Goal: Task Accomplishment & Management: Use online tool/utility

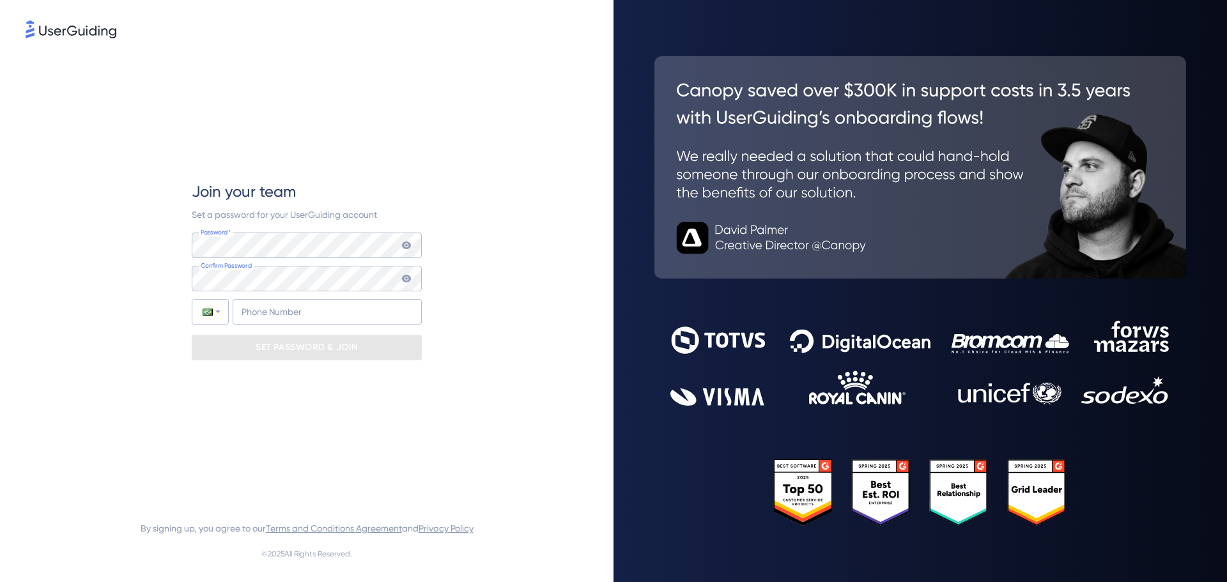
click at [443, 197] on div "Join your team Set a password for your UserGuiding account Password* Your passw…" at bounding box center [307, 271] width 562 height 460
click at [297, 311] on input "+55" at bounding box center [327, 312] width 189 height 26
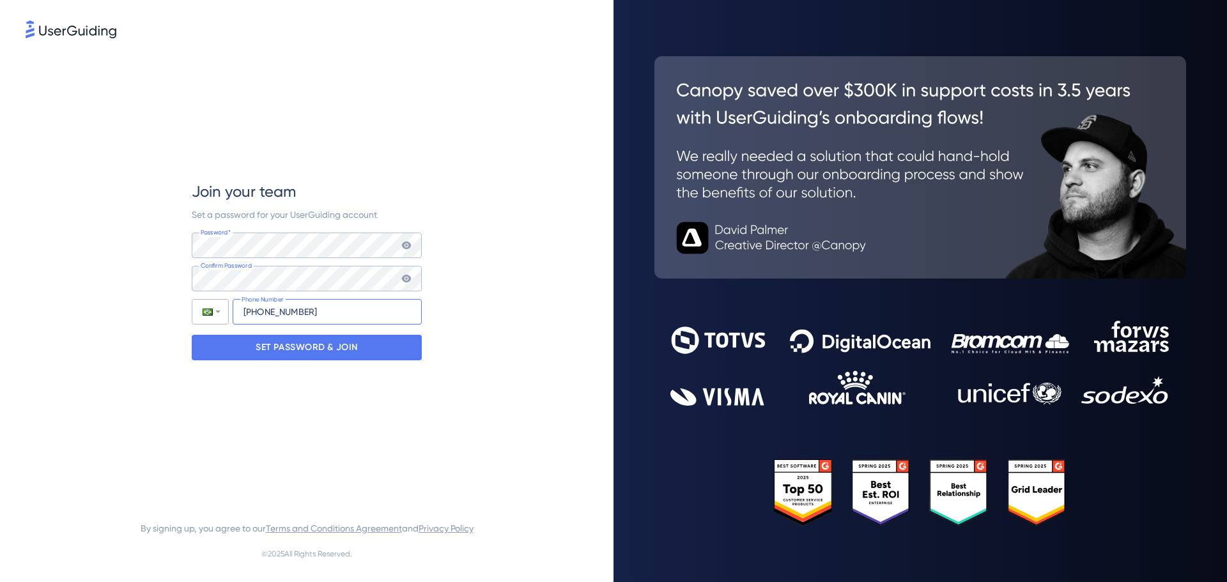
type input "+55 (48) 999519550"
drag, startPoint x: 440, startPoint y: 116, endPoint x: 453, endPoint y: 95, distance: 25.2
click at [453, 95] on div "Join your team Set a password for your UserGuiding account Password* Your passw…" at bounding box center [307, 271] width 562 height 460
click at [408, 277] on icon at bounding box center [406, 279] width 10 height 10
click at [336, 350] on p "SET PASSWORD & JOIN" at bounding box center [307, 347] width 102 height 20
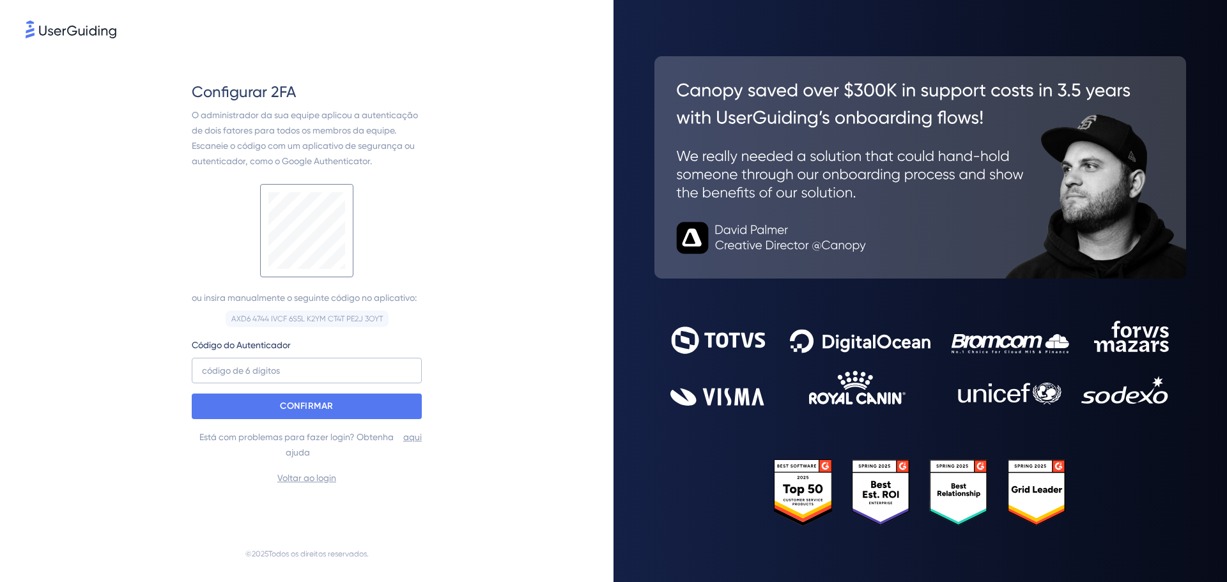
click at [356, 307] on div "ou insira manualmente o seguinte código no aplicativo: AXD6 4744 IVCF 6S5L K2YM…" at bounding box center [307, 251] width 230 height 151
click at [357, 314] on font "AXD6 4744 IVCF 6S5L K2YM CT4T PE2J 3OYT" at bounding box center [306, 318] width 151 height 9
copy font "PE2J"
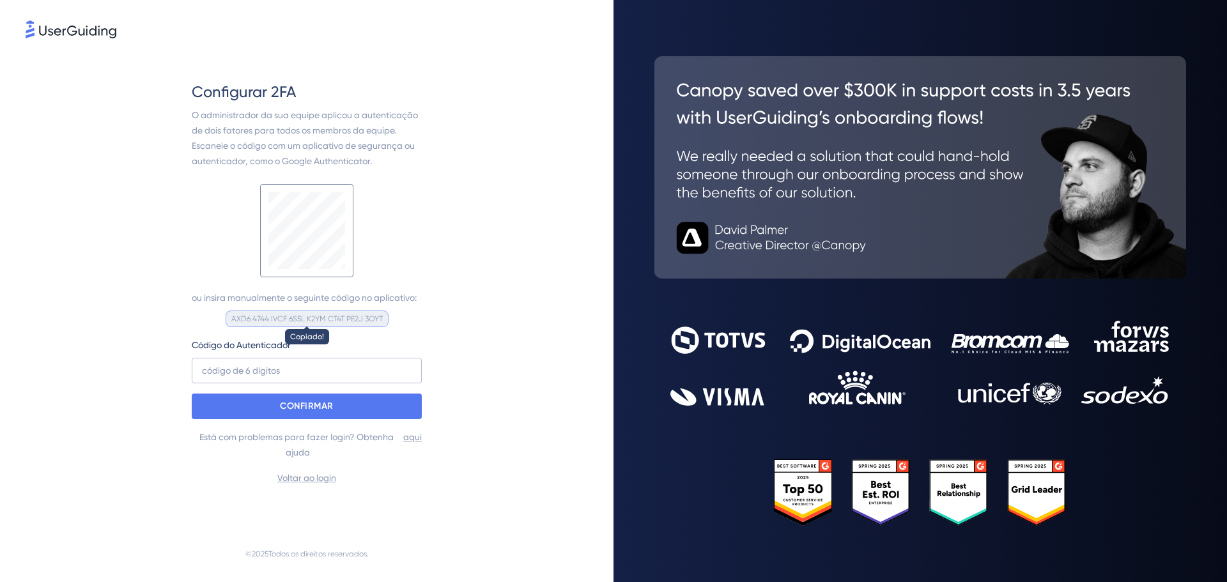
click at [357, 315] on font "AXD6 4744 IVCF 6S5L K2YM CT4T PE2J 3OYT" at bounding box center [306, 318] width 151 height 9
copy font "PE2J"
click at [357, 315] on font "AXD6 4744 IVCF 6S5L K2YM CT4T PE2J 3OYT" at bounding box center [306, 318] width 151 height 9
copy div "AXD6 4744 IVCF 6S5L K2YM CT4T PE2J 3OYT Copiado!"
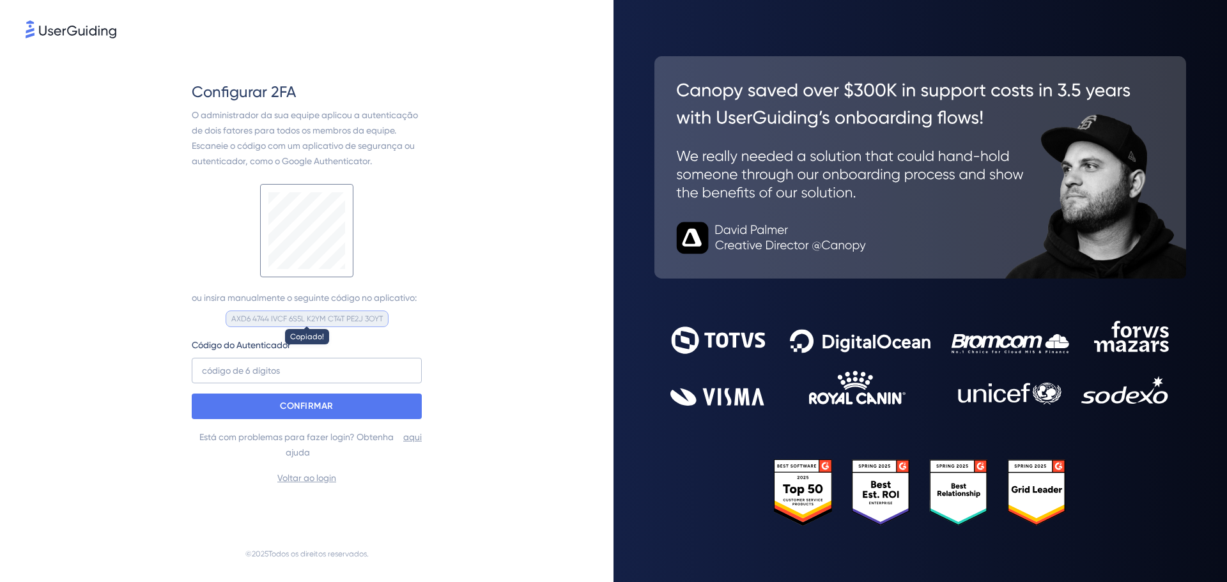
click at [357, 315] on font "AXD6 4744 IVCF 6S5L K2YM CT4T PE2J 3OYT" at bounding box center [306, 318] width 151 height 9
click at [298, 376] on input at bounding box center [307, 371] width 230 height 26
paste input "6 4 744"
type input "6"
click at [300, 374] on input at bounding box center [307, 371] width 230 height 26
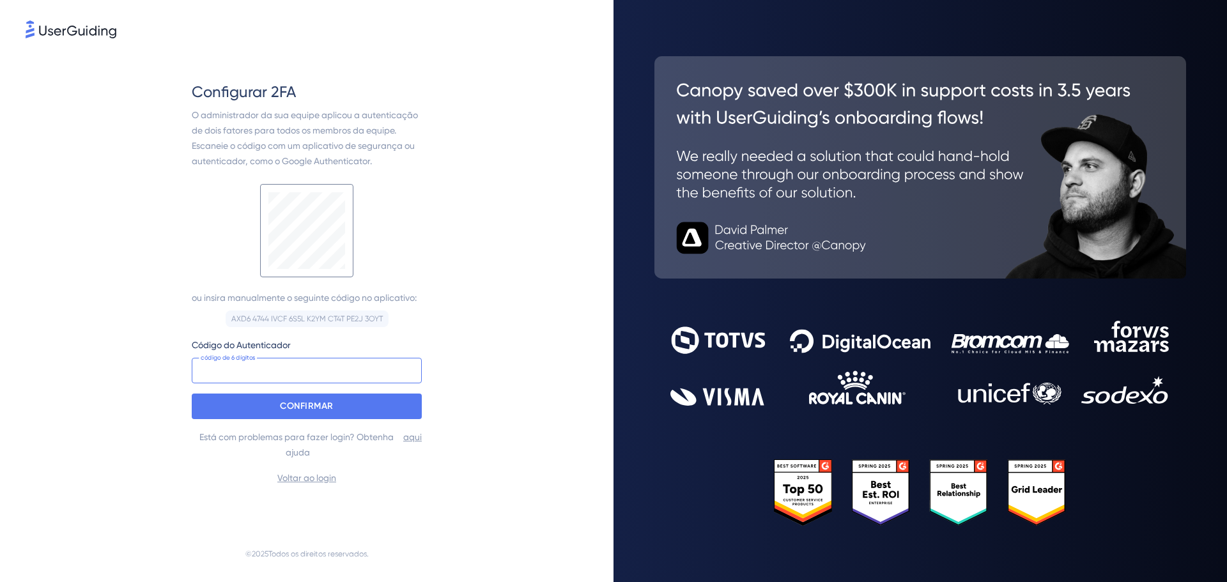
click at [300, 374] on input at bounding box center [307, 371] width 230 height 26
type input "1"
click at [325, 399] on p "CONFIRMAR" at bounding box center [307, 406] width 54 height 20
drag, startPoint x: 300, startPoint y: 373, endPoint x: 107, endPoint y: 388, distance: 194.2
click at [107, 387] on div "Configurar 2FA O administrador da sua equipe aplicou a autenticação de dois fat…" at bounding box center [307, 283] width 562 height 485
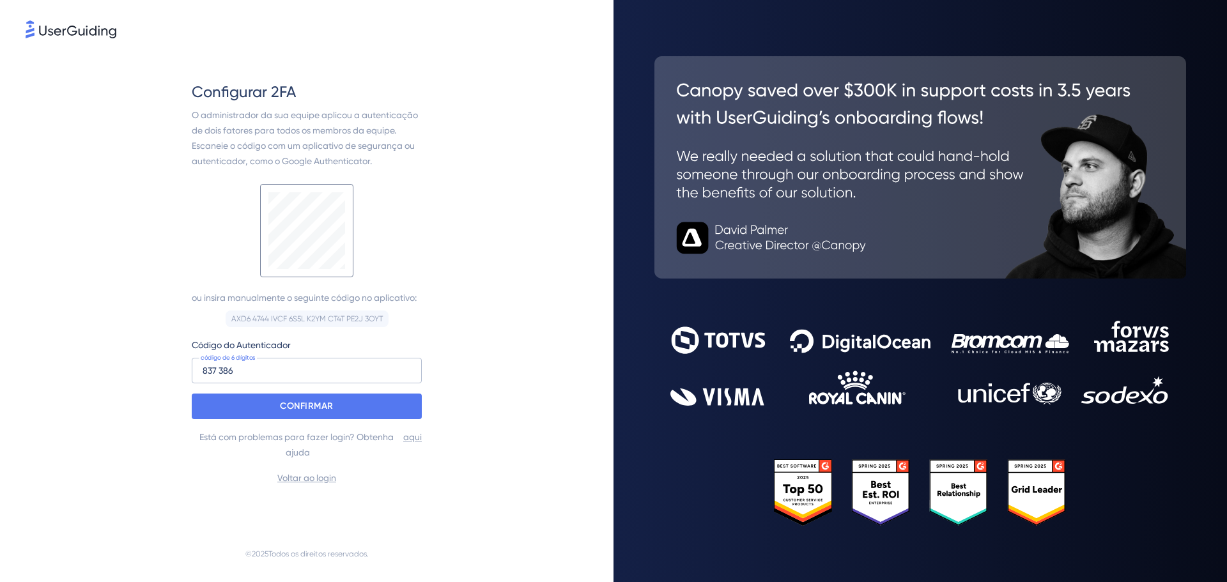
click at [304, 421] on div "Configurar 2FA O administrador da sua equipe aplicou a autenticação de dois fat…" at bounding box center [307, 284] width 230 height 404
click at [308, 410] on font "CONFIRMAR" at bounding box center [307, 406] width 54 height 11
click at [302, 365] on input "837 386" at bounding box center [307, 371] width 230 height 26
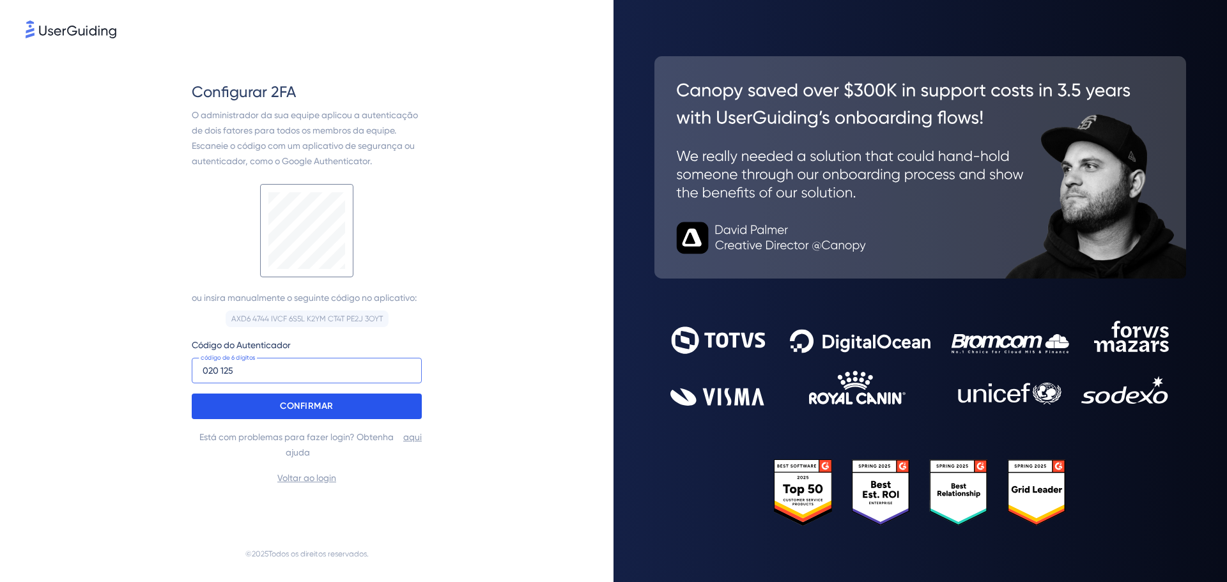
type input "020 125"
click at [314, 403] on font "CONFIRMAR" at bounding box center [307, 406] width 54 height 11
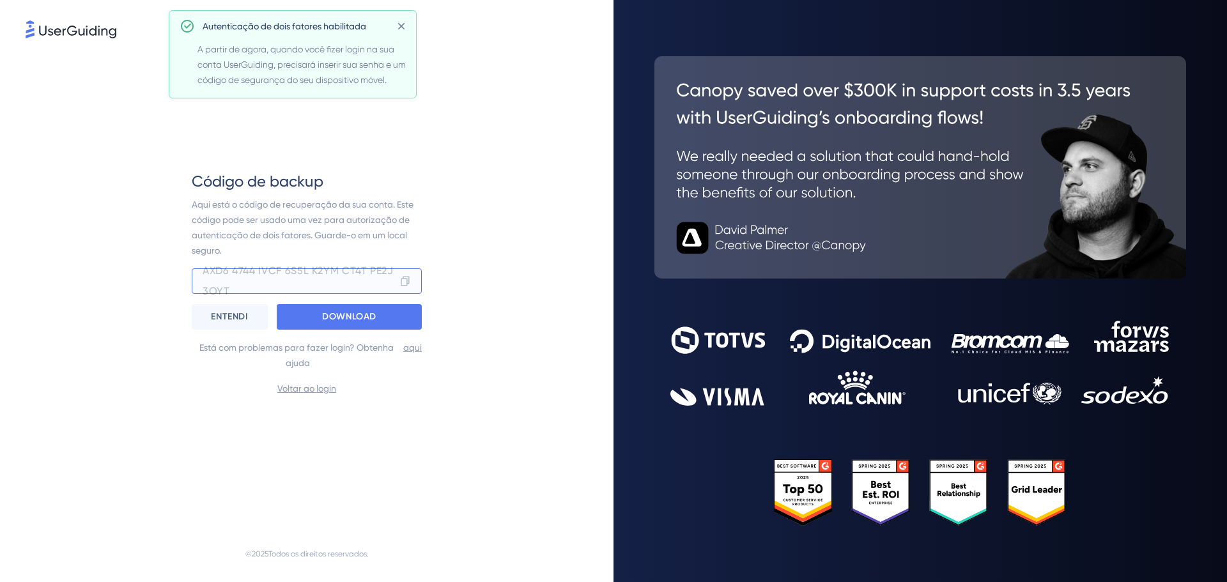
click at [493, 265] on div "Código de backup Aqui está o código de recuperação da sua conta. Este código po…" at bounding box center [307, 283] width 562 height 485
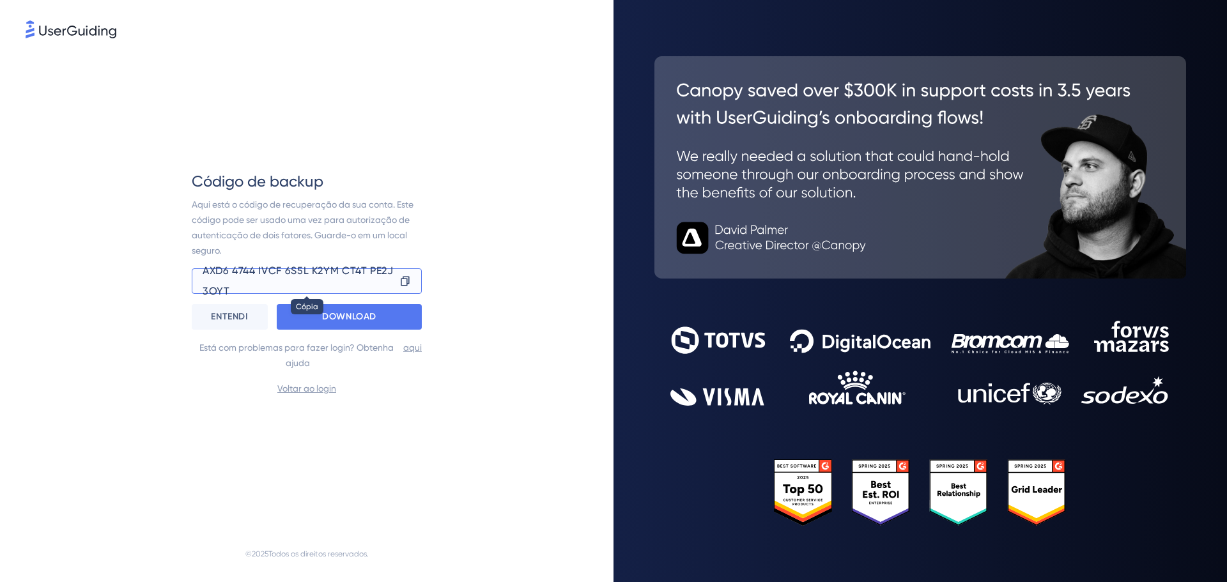
click at [403, 279] on icon at bounding box center [405, 281] width 12 height 13
click at [367, 320] on font "DOWNLOAD" at bounding box center [349, 316] width 54 height 11
click at [520, 193] on div "Código de backup Aqui está o código de recuperação da sua conta. Este código po…" at bounding box center [307, 283] width 562 height 485
click at [224, 318] on font "ENTENDI" at bounding box center [229, 316] width 37 height 11
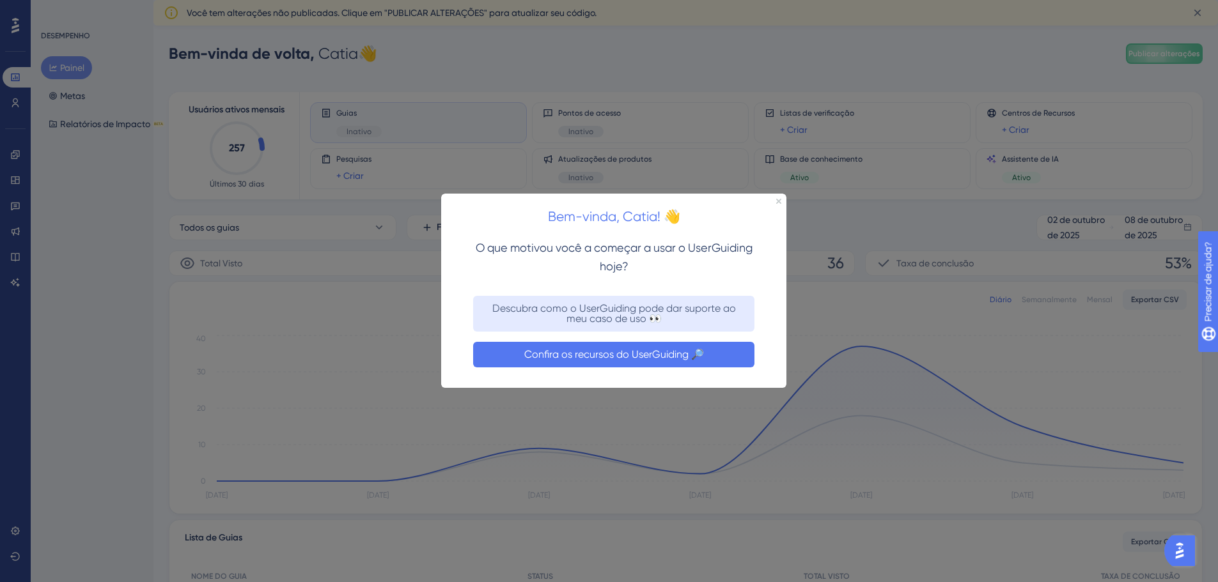
click at [608, 350] on font "Confira os recursos do UserGuiding 🔎" at bounding box center [614, 354] width 180 height 12
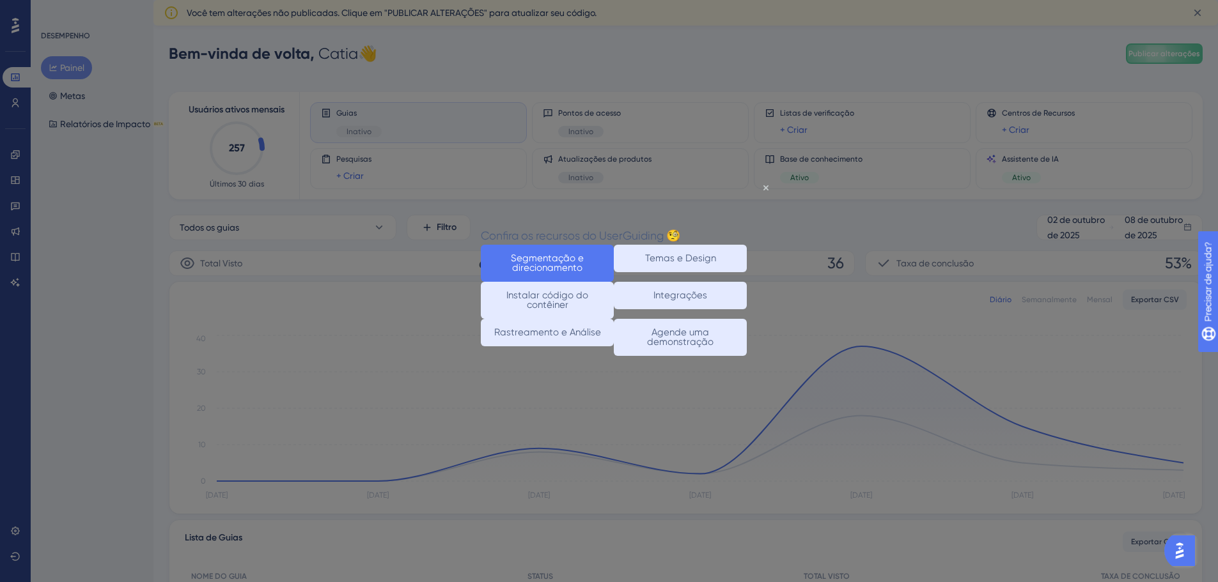
click at [568, 252] on font "Segmentação e direcionamento" at bounding box center [548, 262] width 75 height 21
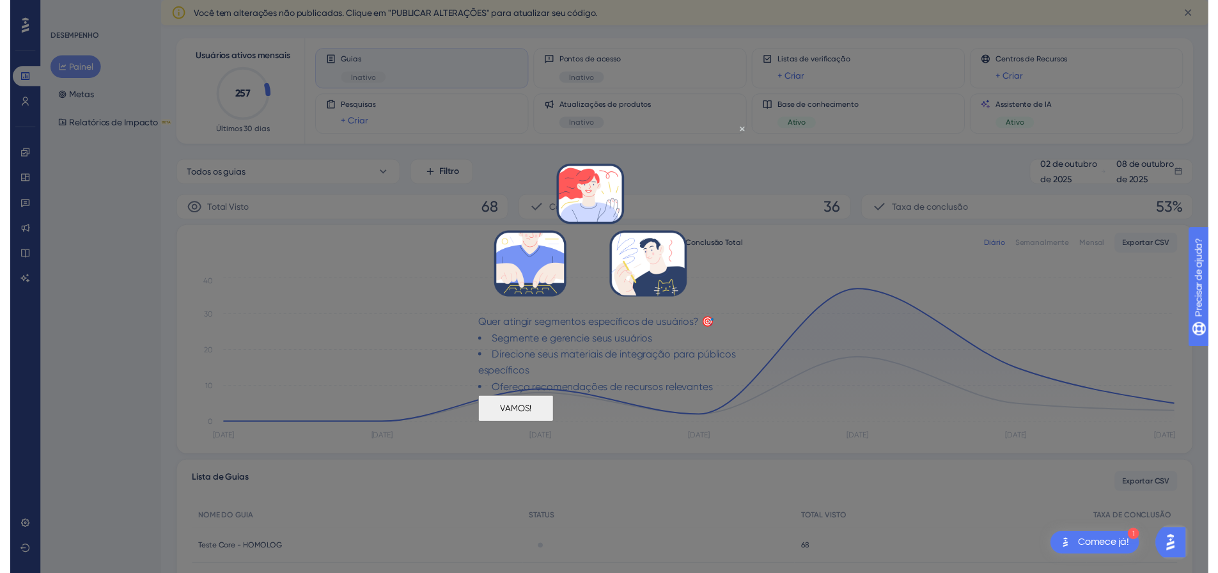
scroll to position [64, 0]
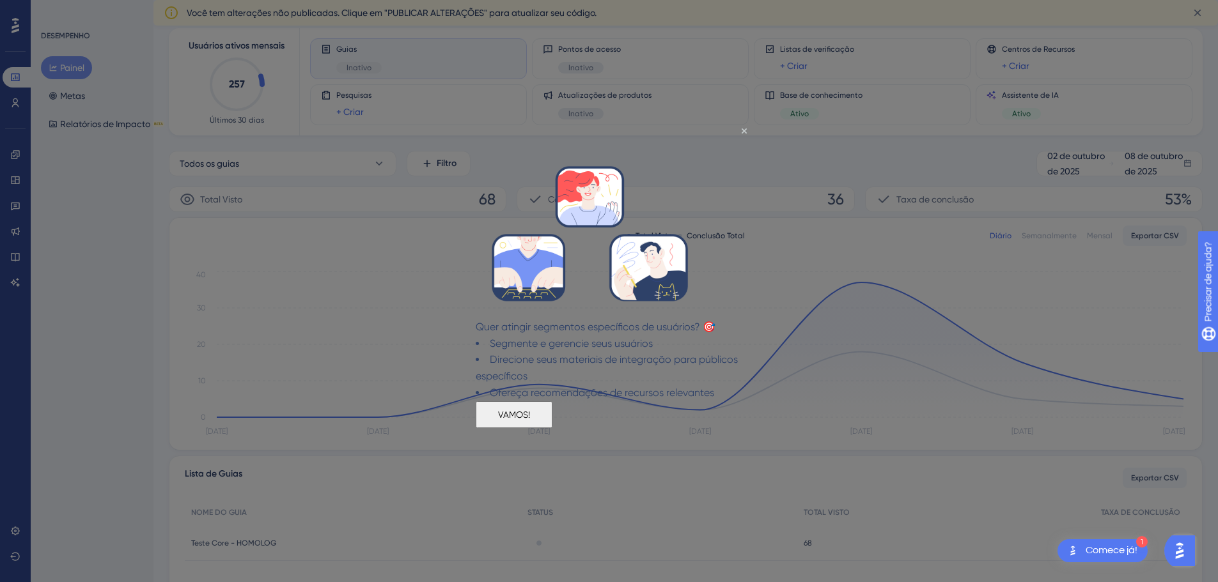
click at [530, 419] on font "VAMOS!" at bounding box center [514, 414] width 32 height 10
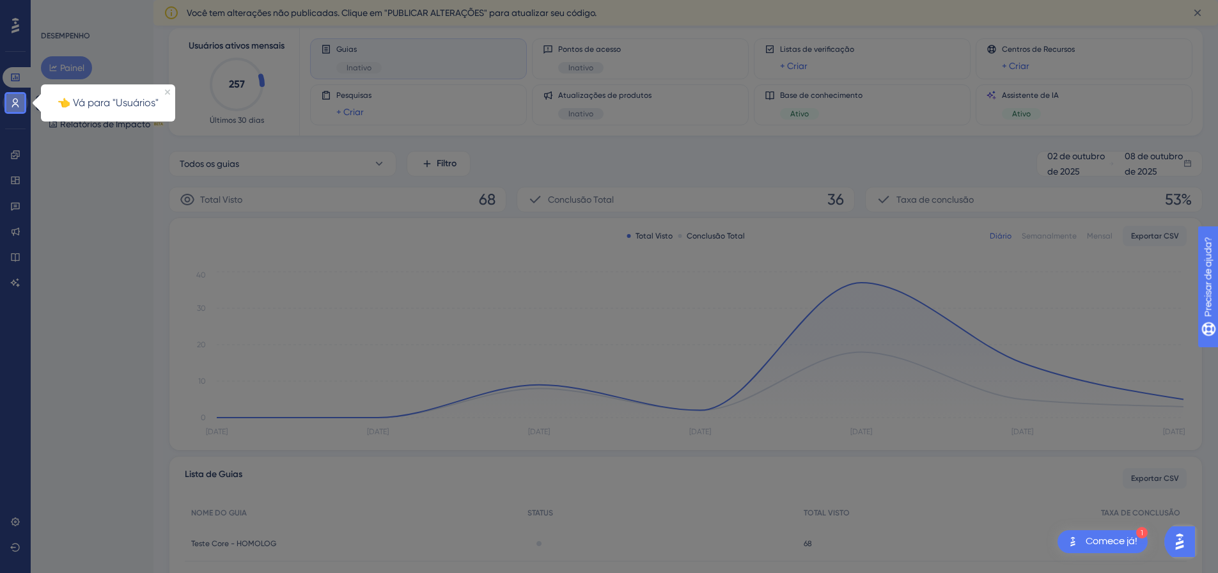
click at [19, 106] on icon at bounding box center [15, 102] width 7 height 9
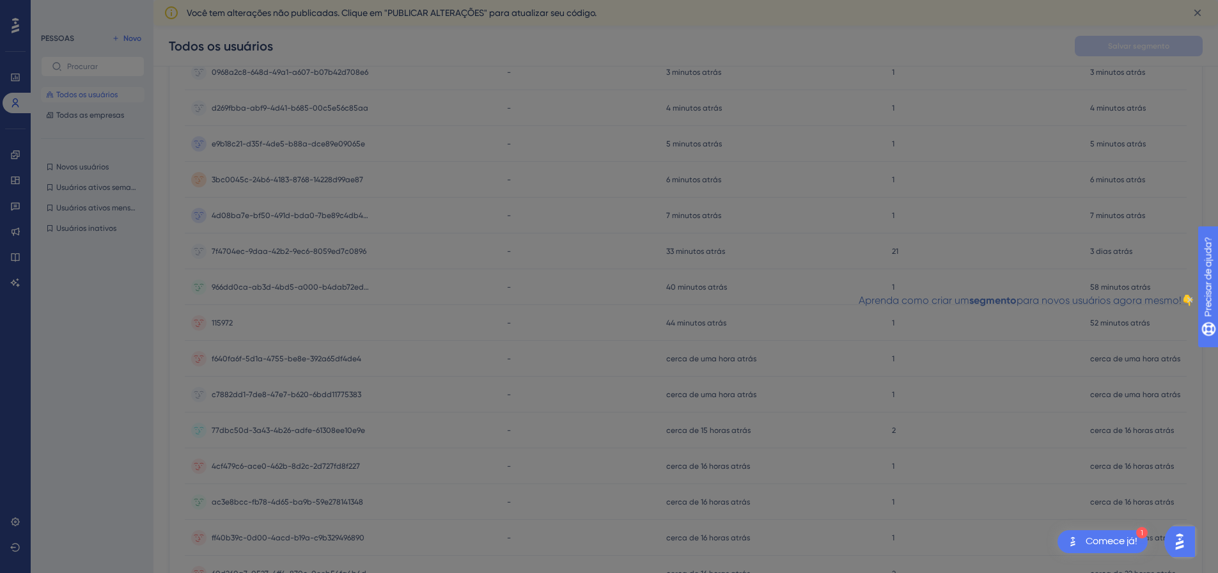
scroll to position [192, 0]
click at [1187, 299] on icon "Fechar visualização" at bounding box center [1189, 299] width 5 height 5
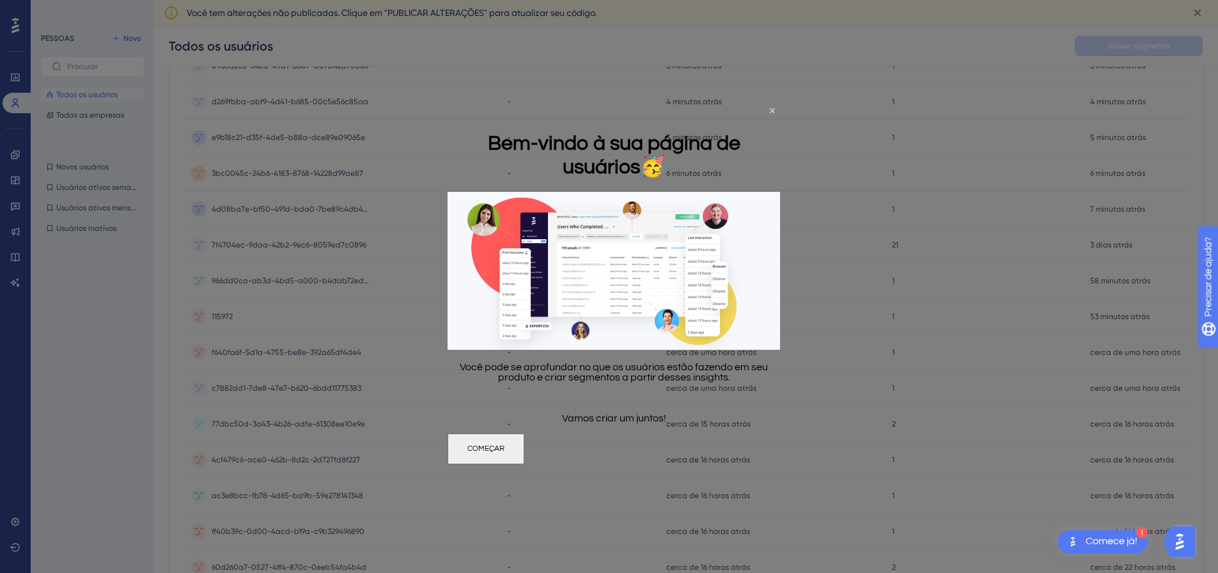
click at [1104, 545] on font "Comece já!" at bounding box center [1111, 541] width 52 height 10
click at [1049, 463] on div at bounding box center [609, 286] width 1218 height 573
click at [504, 452] on font "COMEÇAR" at bounding box center [485, 448] width 37 height 8
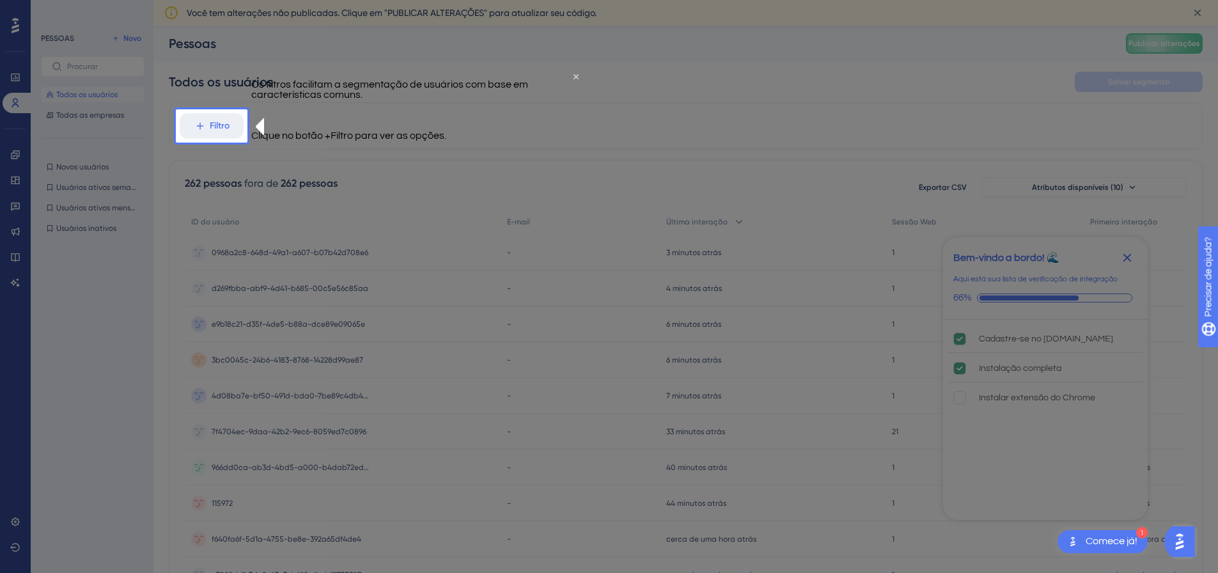
click at [623, 114] on div at bounding box center [737, 524] width 980 height 1048
click at [218, 118] on button "Filtro" at bounding box center [212, 126] width 64 height 26
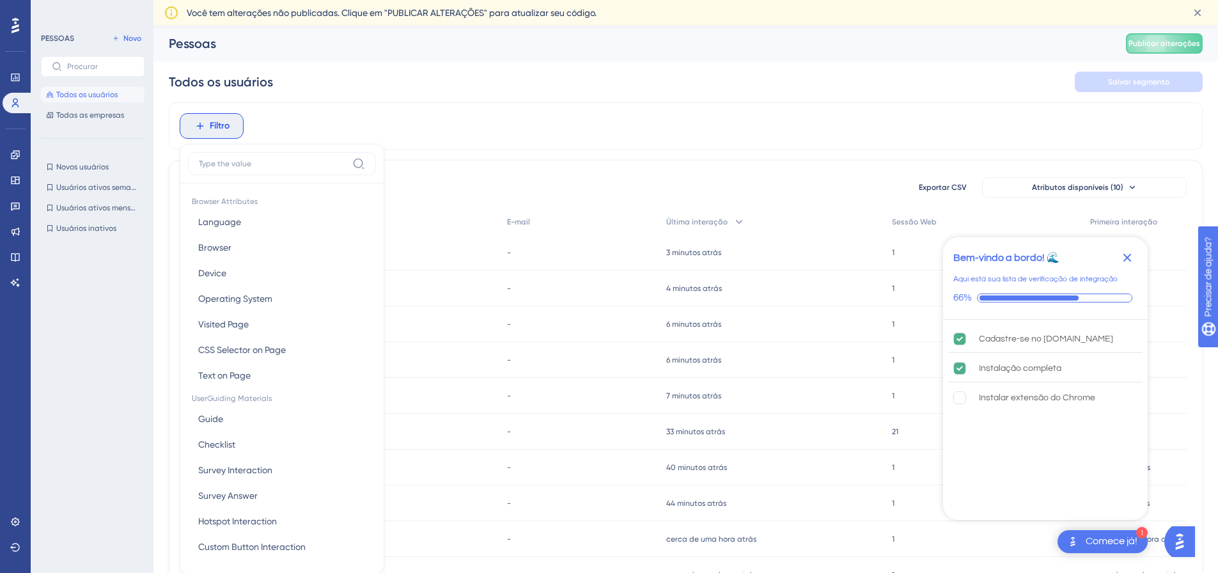
scroll to position [72, 0]
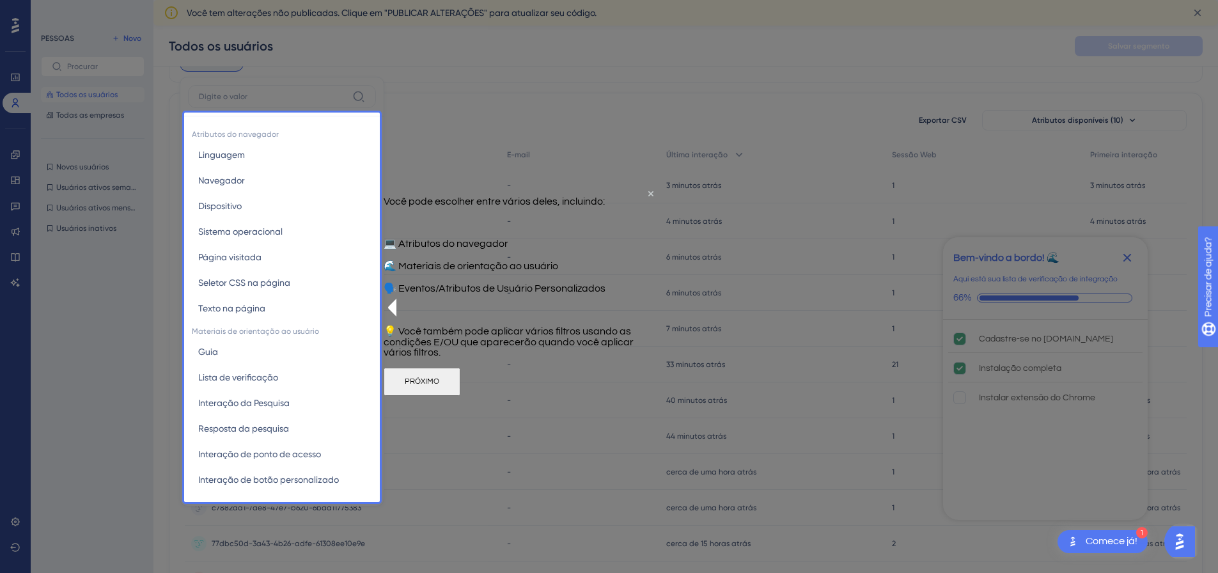
click at [439, 385] on font "PRÓXIMO" at bounding box center [422, 380] width 35 height 8
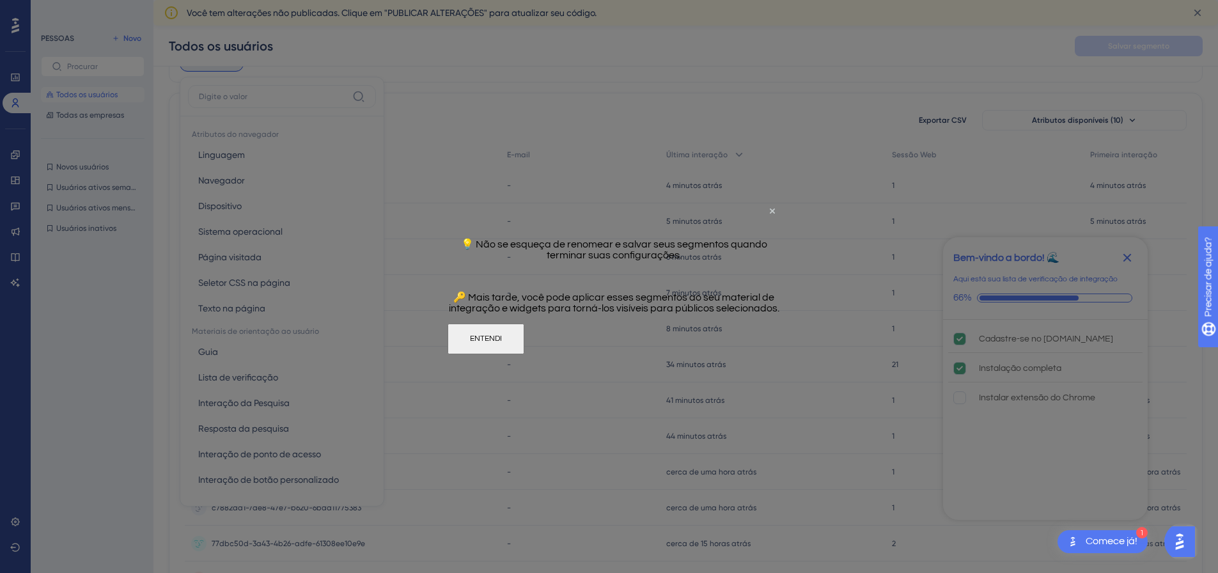
click at [524, 346] on button "ENTENDI" at bounding box center [485, 338] width 77 height 31
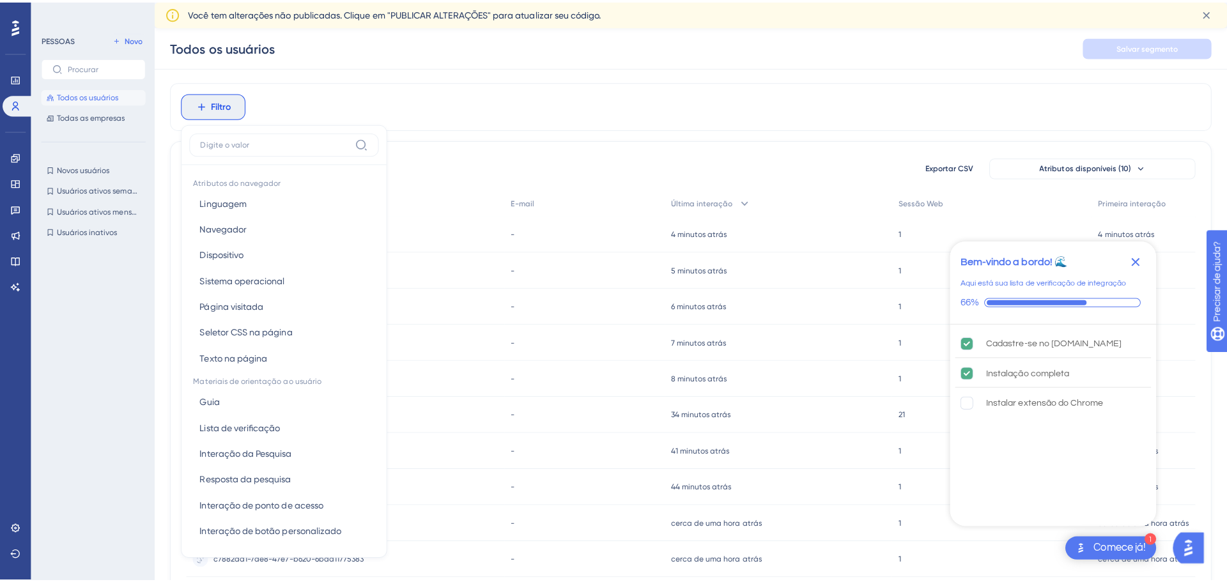
scroll to position [0, 0]
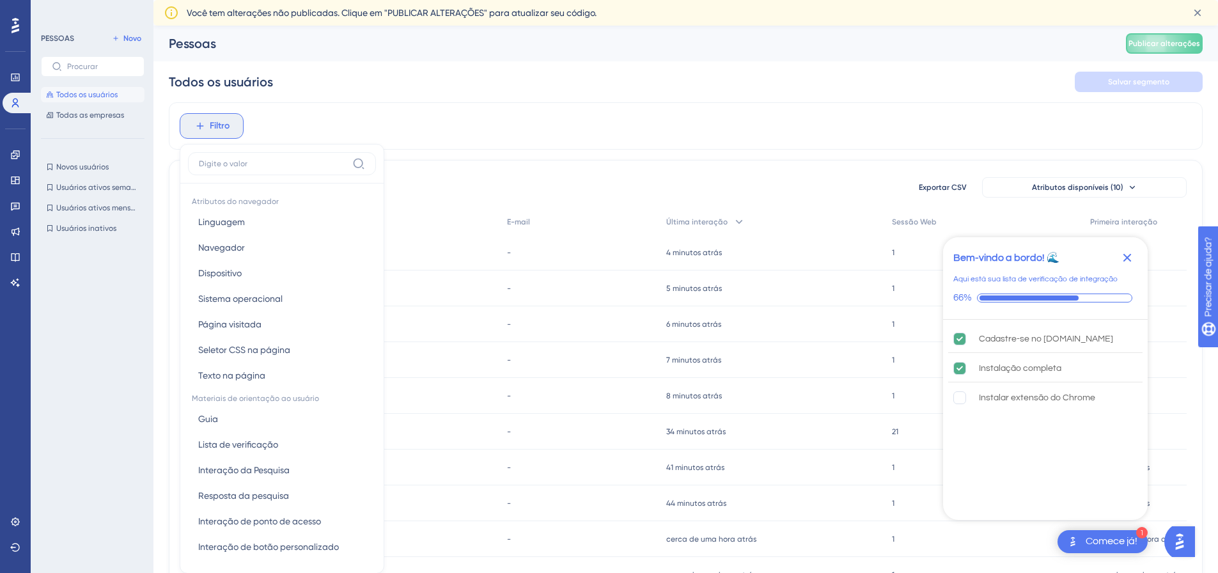
click at [219, 127] on font "Filtro" at bounding box center [220, 125] width 20 height 11
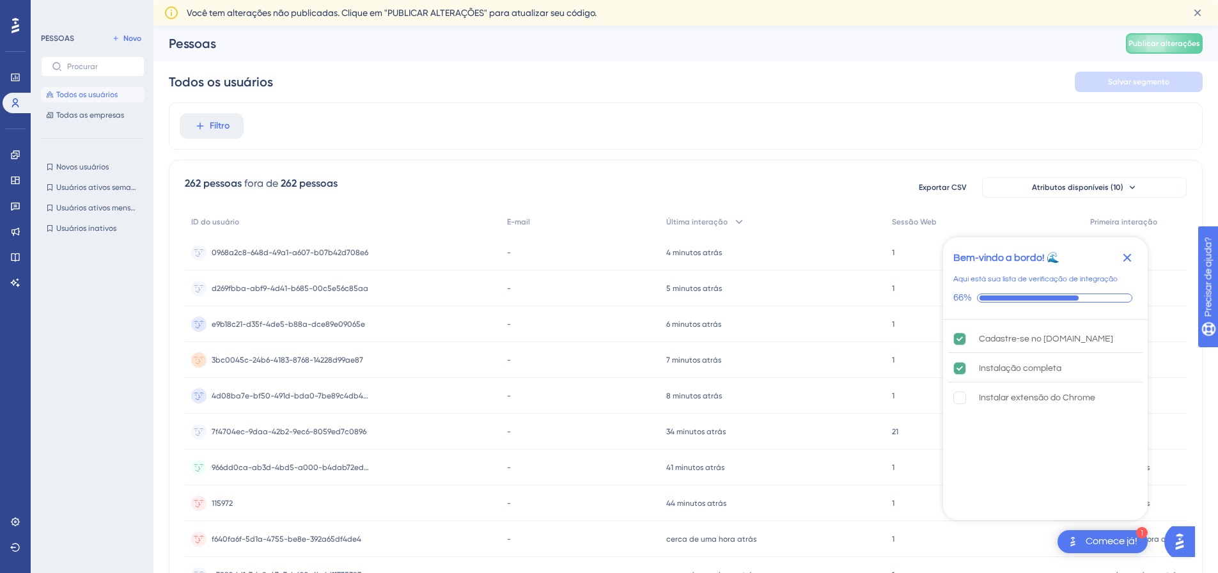
click at [442, 118] on div "Filtro" at bounding box center [685, 125] width 1033 height 47
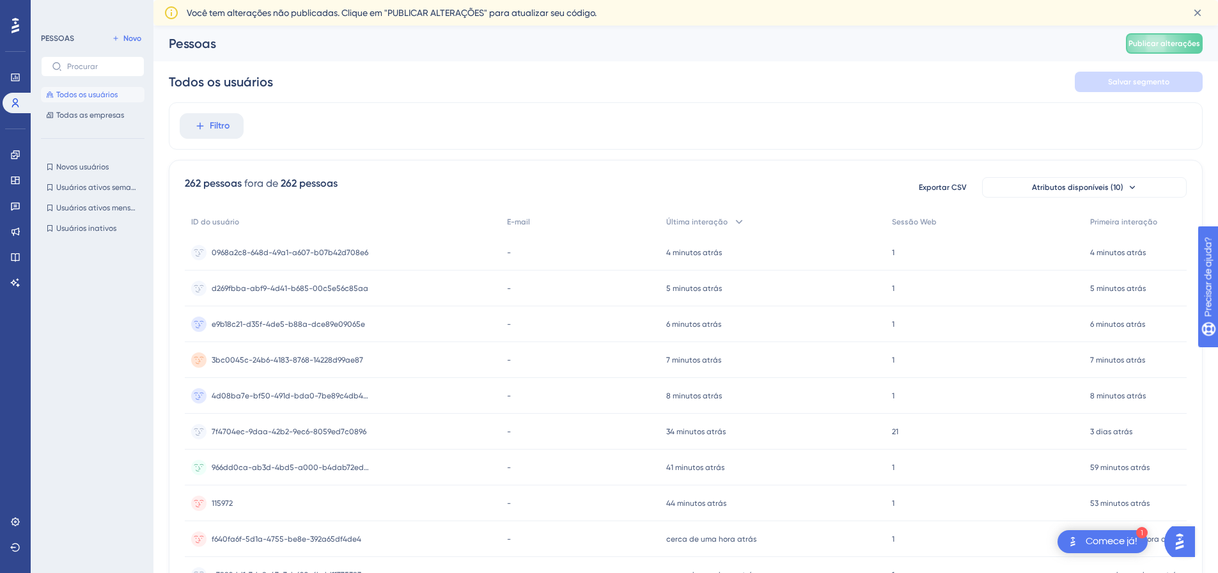
click at [758, 100] on div "✨ INSCREVA-SE AGORA✨" at bounding box center [614, 117] width 1227 height 295
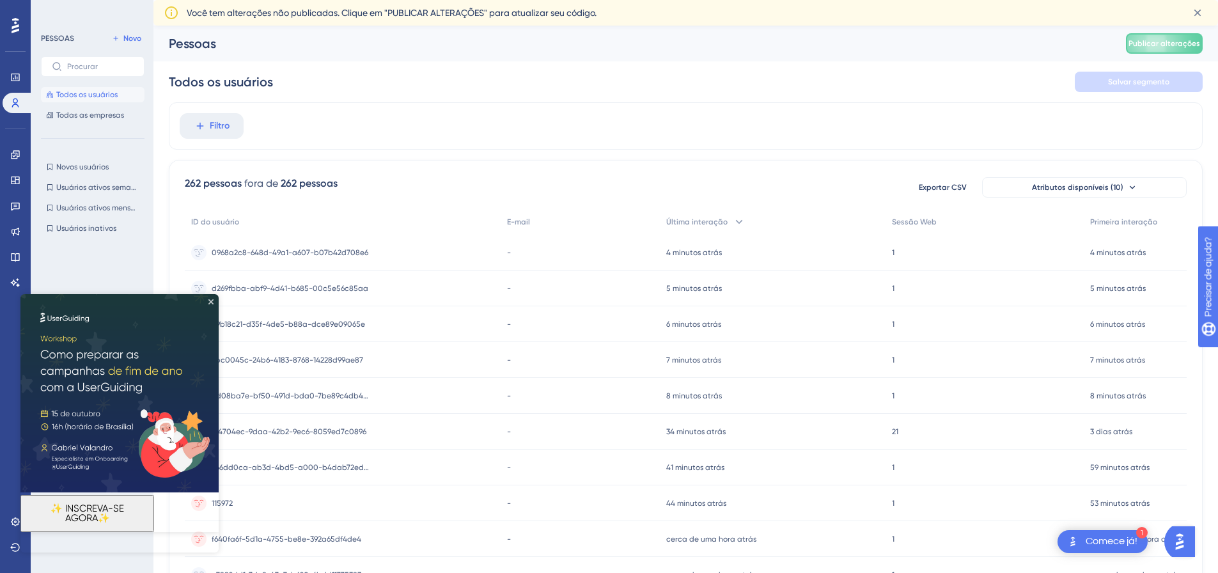
click at [695, 98] on div "Todos os usuários Salvar segmento" at bounding box center [685, 81] width 1033 height 41
click at [1194, 13] on icon at bounding box center [1197, 12] width 13 height 13
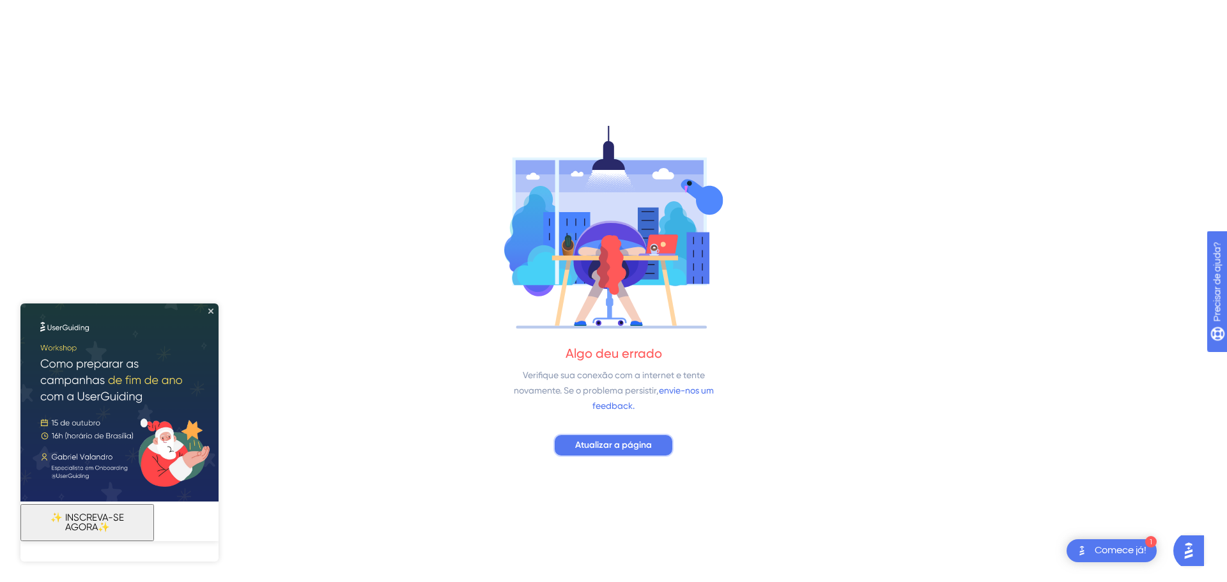
click at [629, 442] on font "Atualizar a página" at bounding box center [613, 445] width 77 height 11
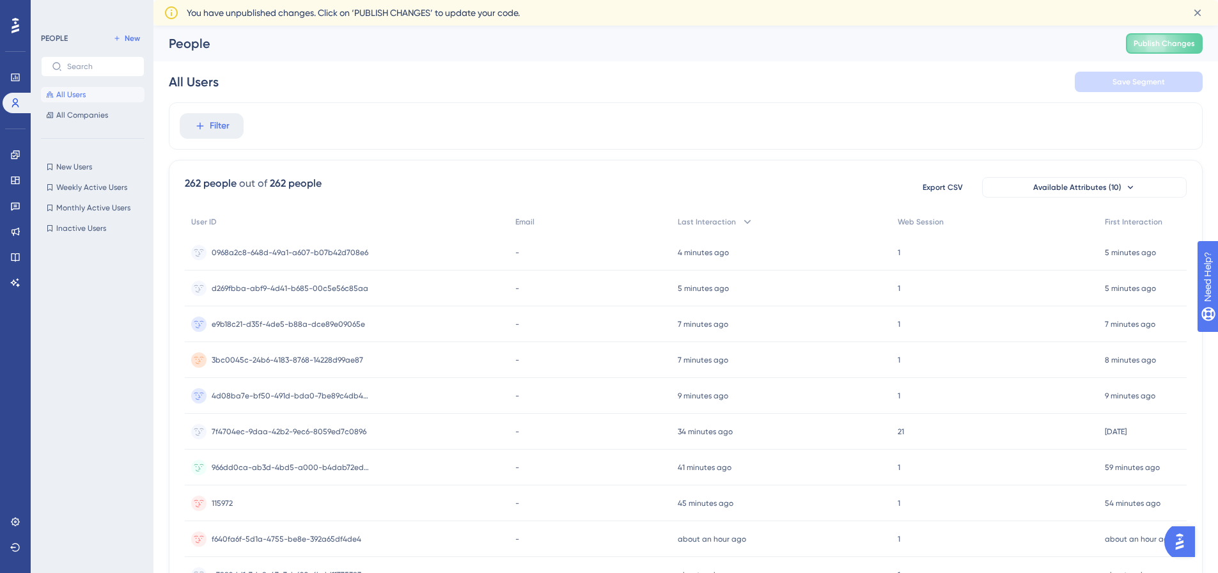
click at [15, 24] on icon at bounding box center [16, 25] width 8 height 17
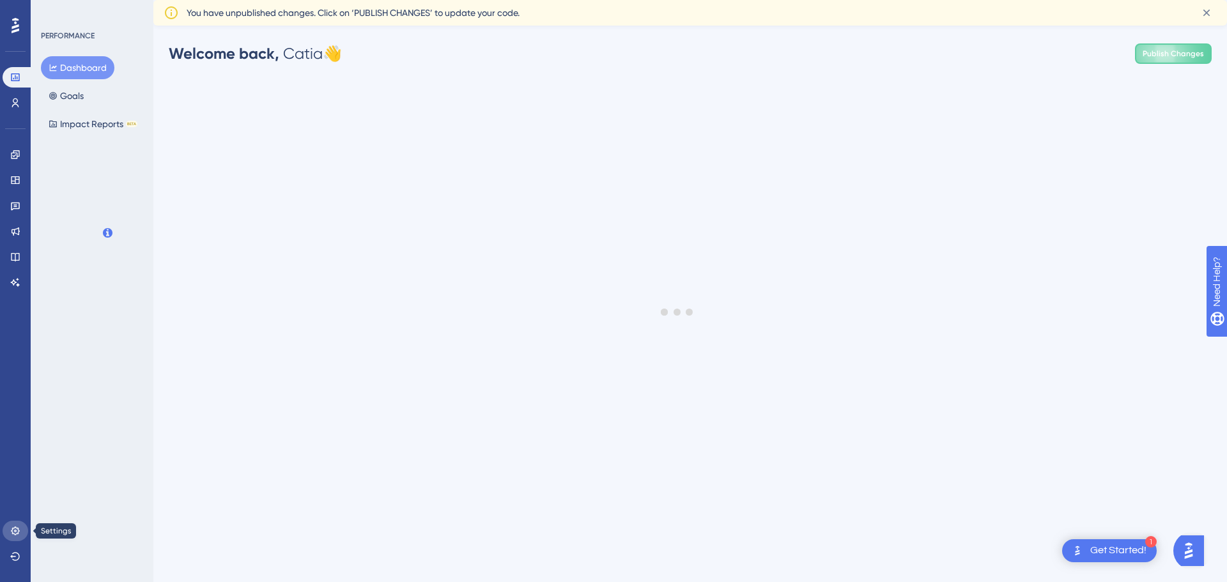
click at [18, 534] on icon at bounding box center [15, 531] width 10 height 10
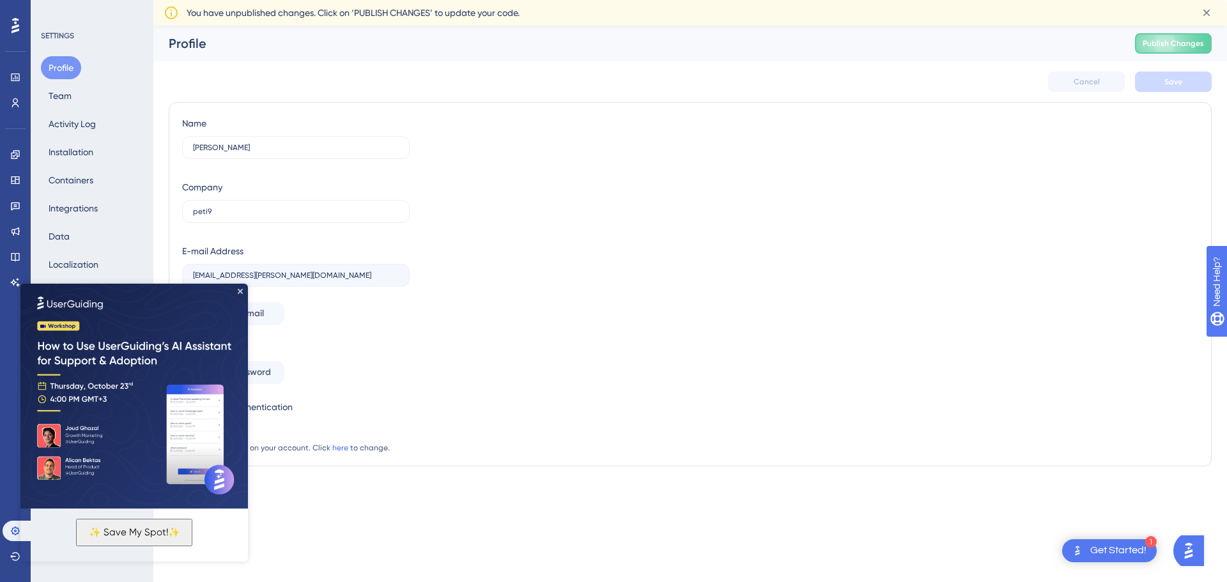
click at [240, 297] on img at bounding box center [134, 395] width 228 height 228
click at [241, 290] on icon "Close Preview" at bounding box center [240, 291] width 5 height 5
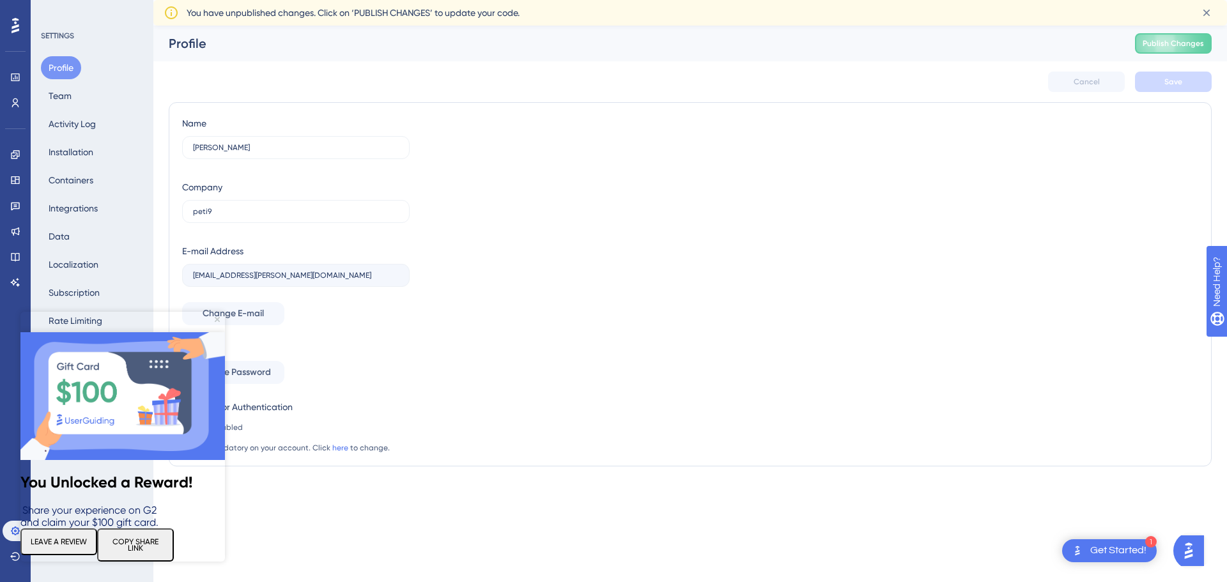
click at [320, 0] on html "1 Get Started! Performance Users Engagement Widgets Feedback Product Updates Kn…" at bounding box center [613, 0] width 1227 height 0
click at [216, 318] on icon "Close Preview" at bounding box center [217, 319] width 5 height 5
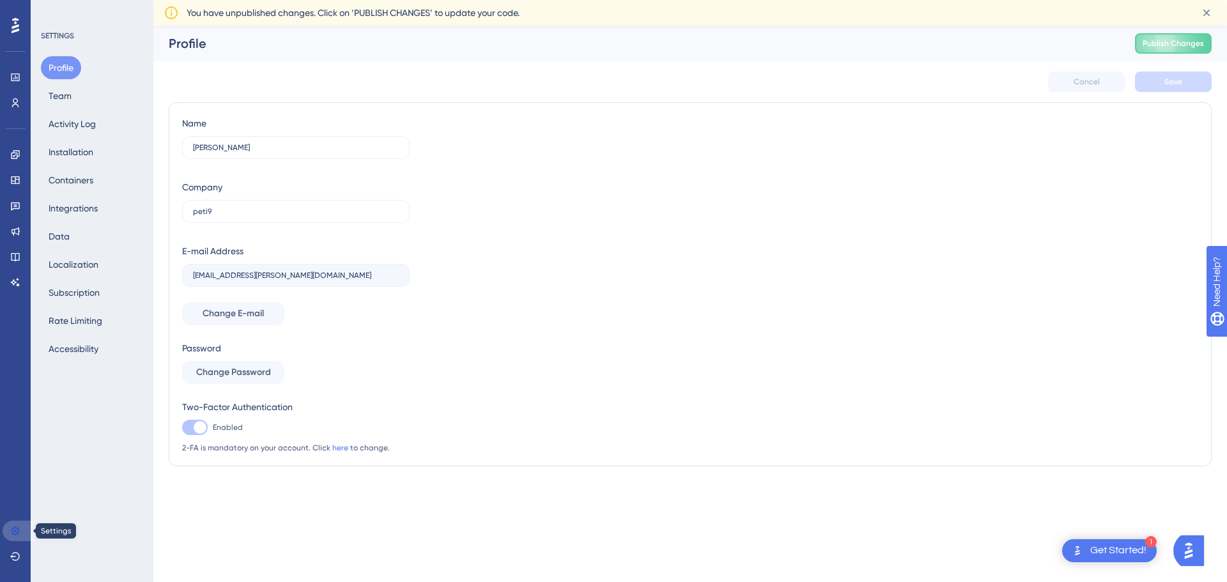
click at [14, 530] on icon at bounding box center [15, 531] width 10 height 10
click at [70, 97] on button "Team" at bounding box center [60, 95] width 38 height 23
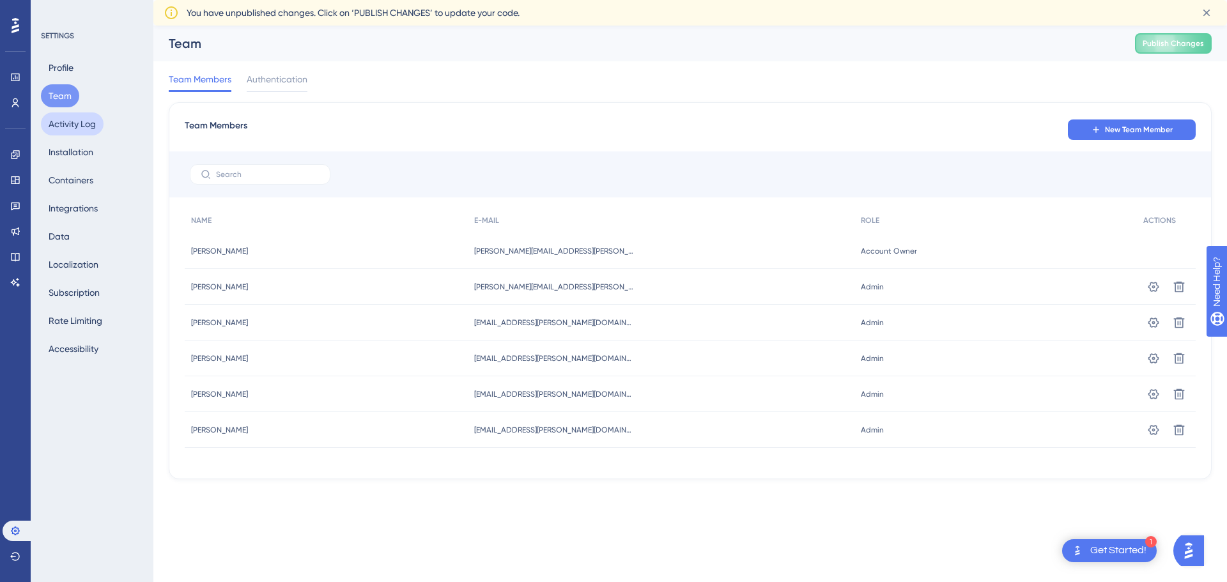
click at [84, 125] on button "Activity Log" at bounding box center [72, 123] width 63 height 23
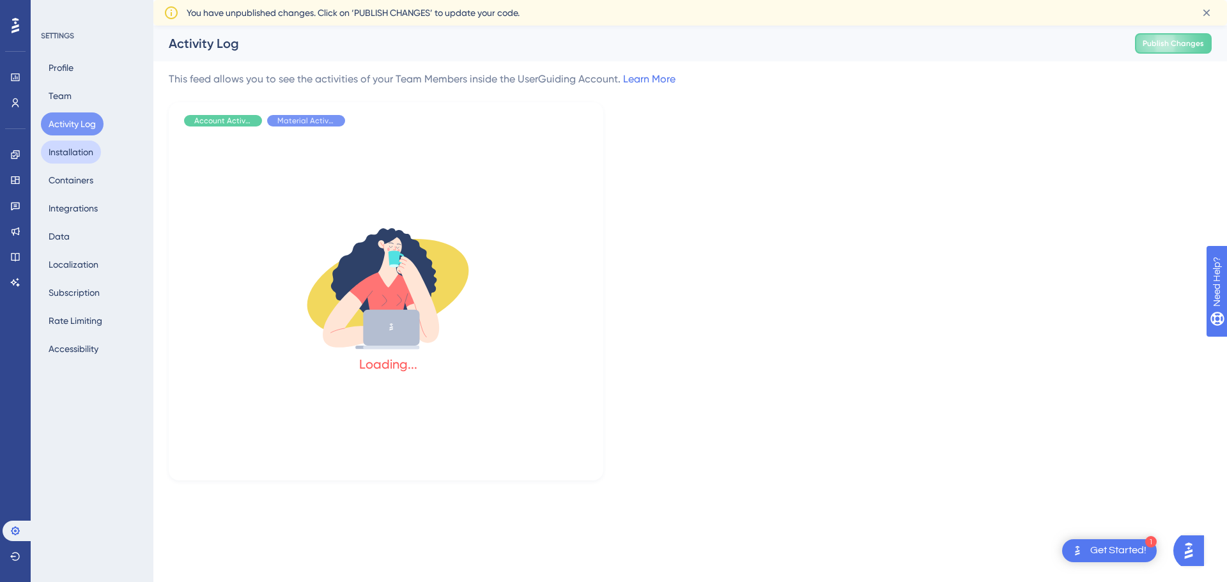
click at [83, 146] on button "Installation" at bounding box center [71, 152] width 60 height 23
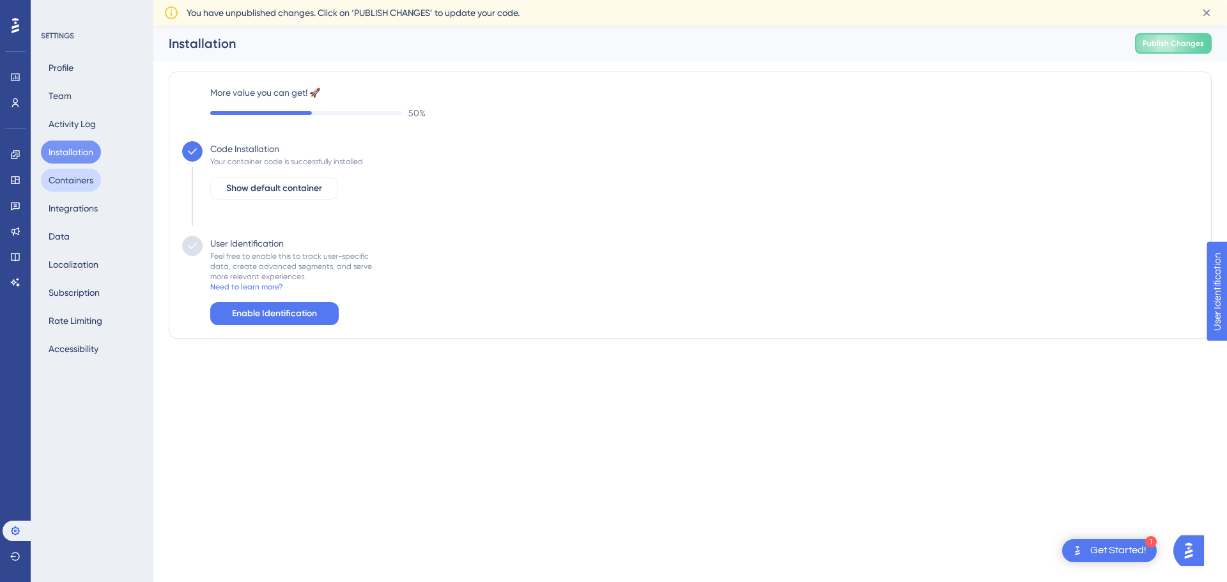
click at [75, 176] on button "Containers" at bounding box center [71, 180] width 60 height 23
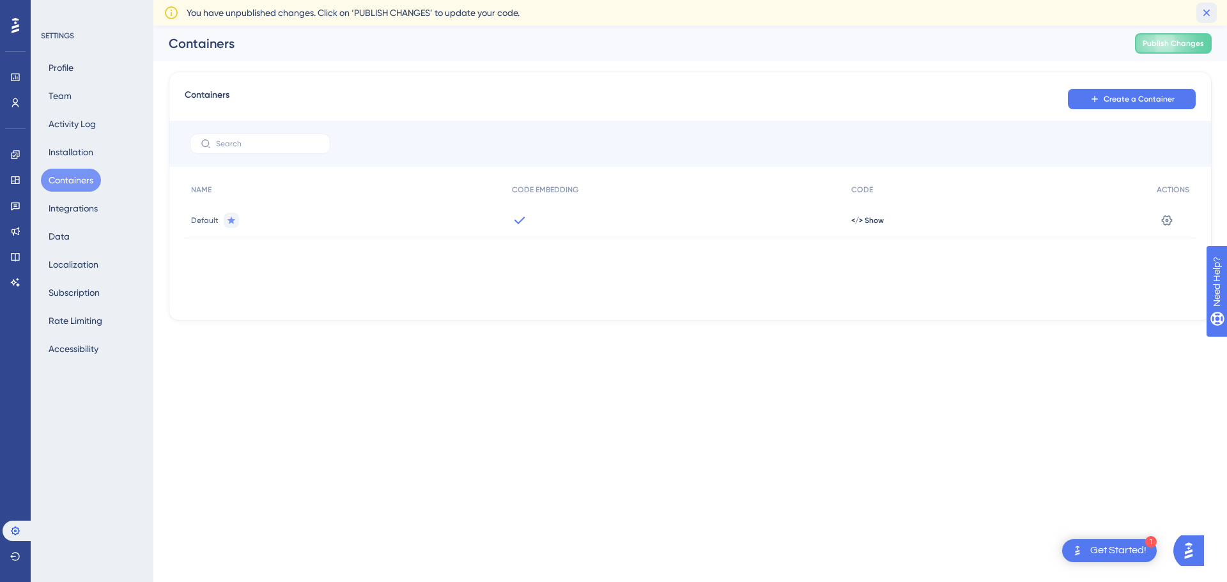
click at [1203, 13] on icon at bounding box center [1206, 12] width 13 height 13
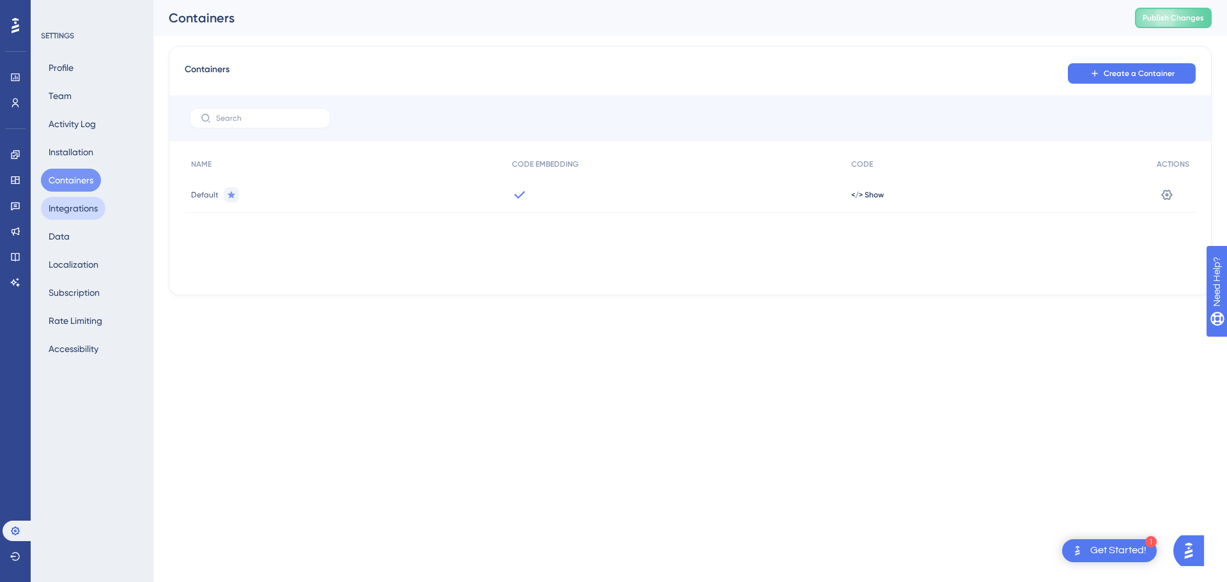
click at [75, 212] on button "Integrations" at bounding box center [73, 208] width 65 height 23
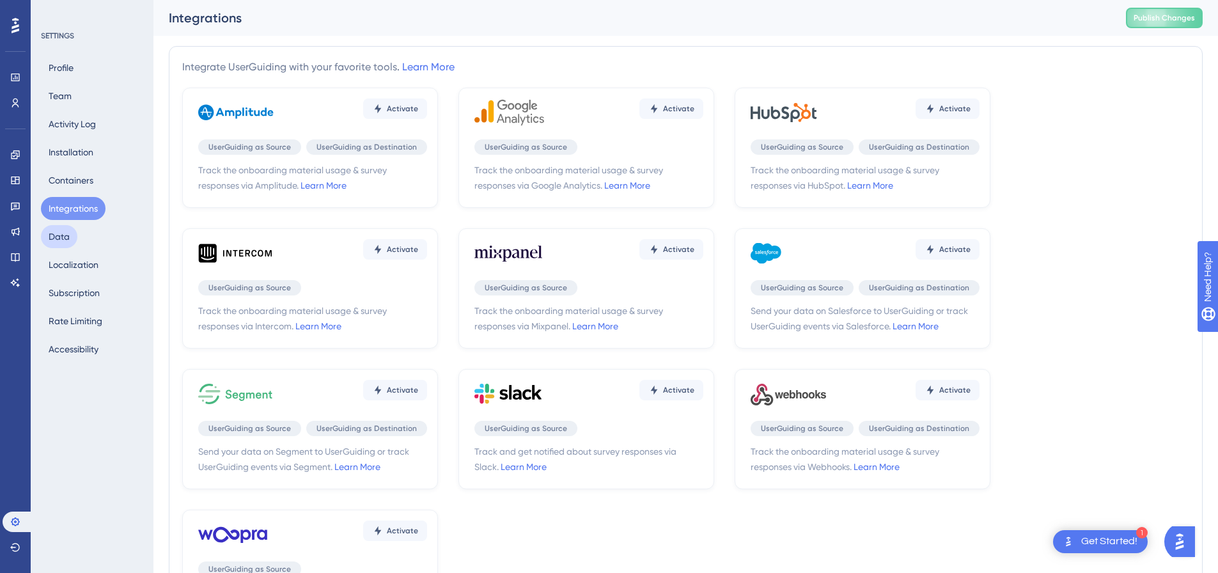
click at [70, 237] on button "Data" at bounding box center [59, 236] width 36 height 23
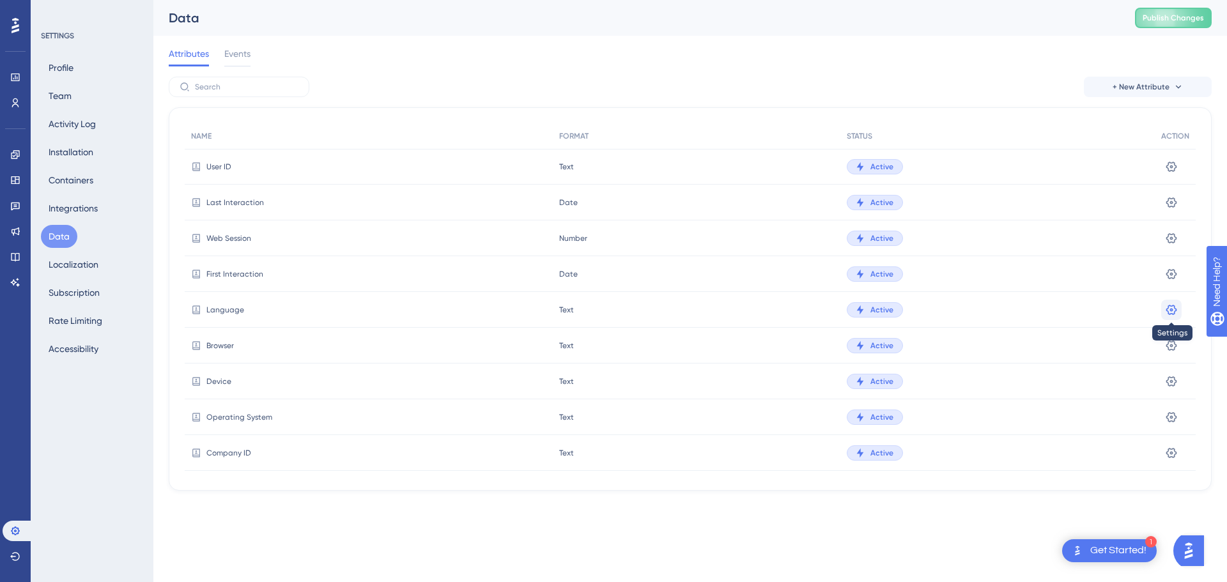
click at [1169, 309] on icon at bounding box center [1171, 309] width 11 height 10
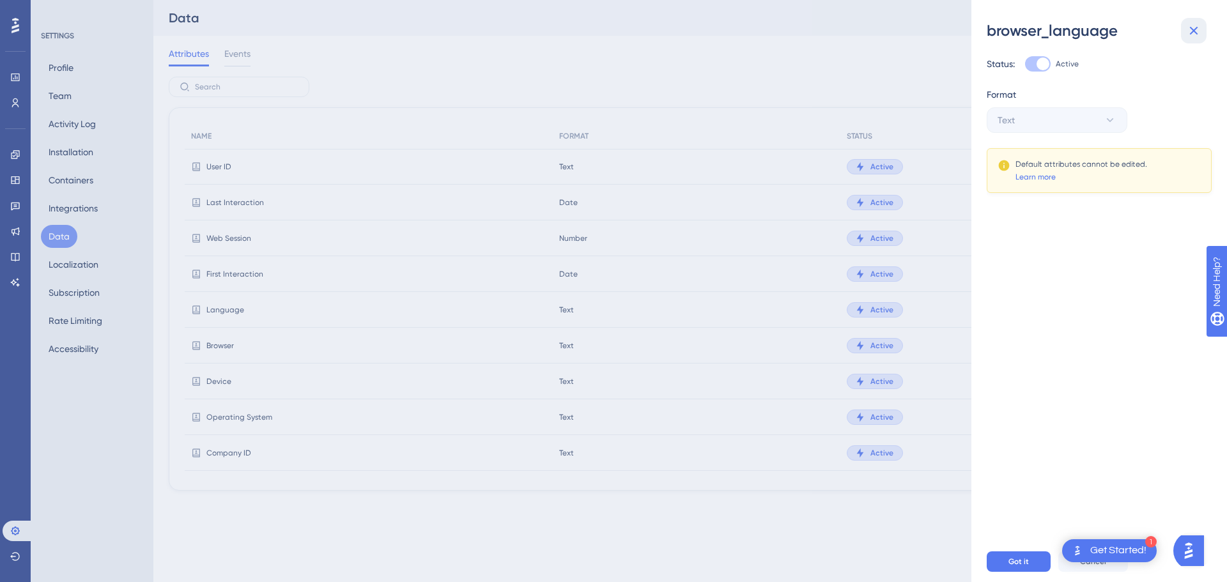
click at [1196, 31] on icon at bounding box center [1193, 30] width 15 height 15
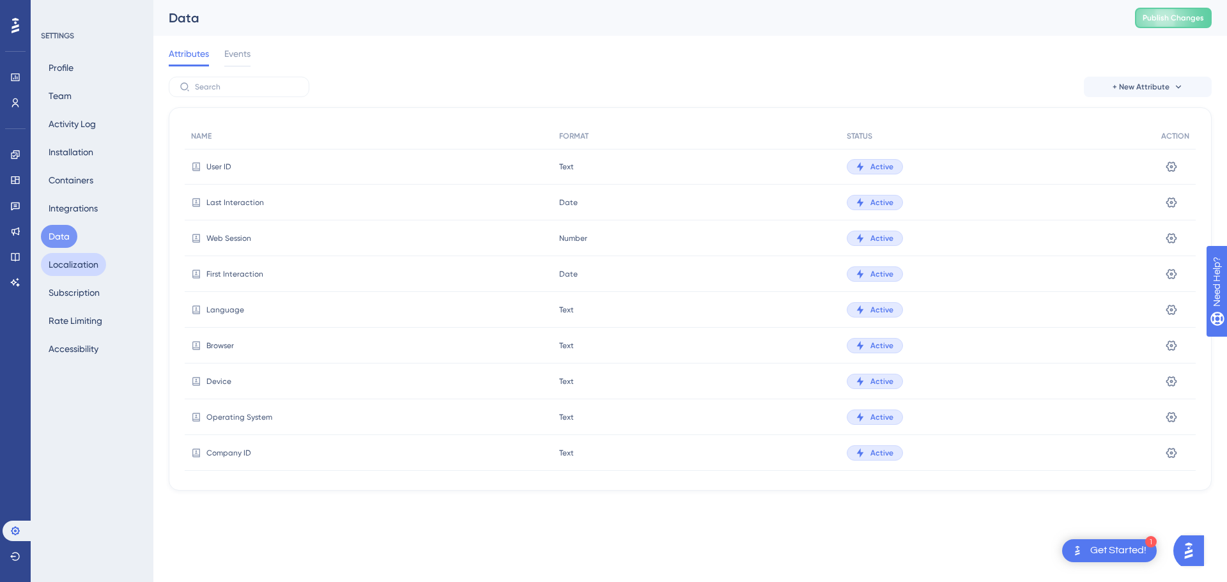
click at [89, 267] on button "Localization" at bounding box center [73, 264] width 65 height 23
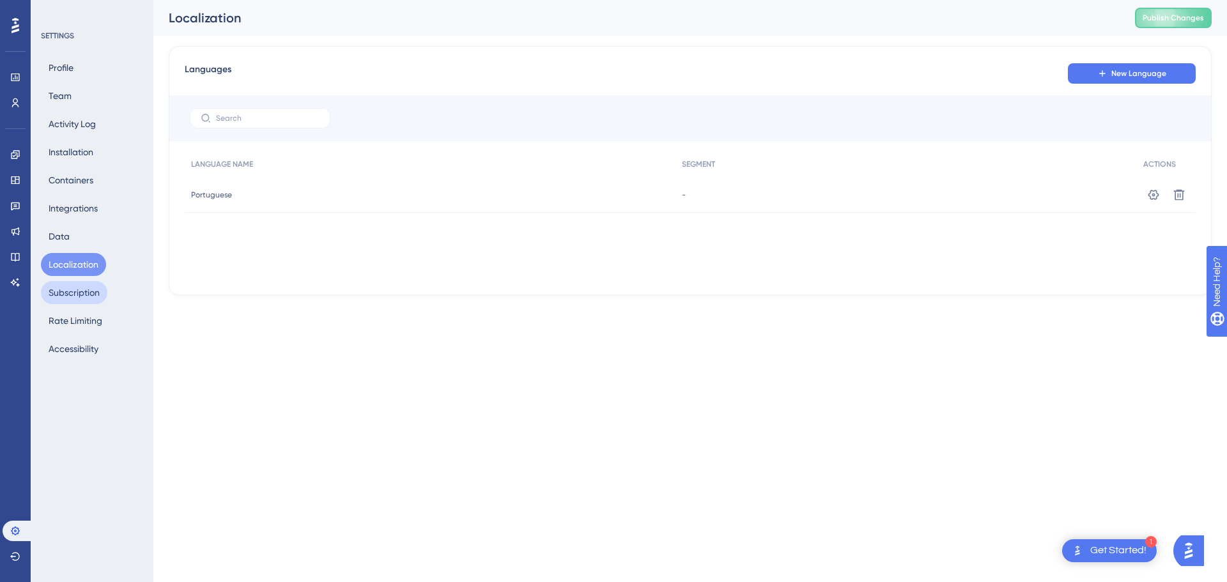
click at [81, 290] on button "Subscription" at bounding box center [74, 292] width 66 height 23
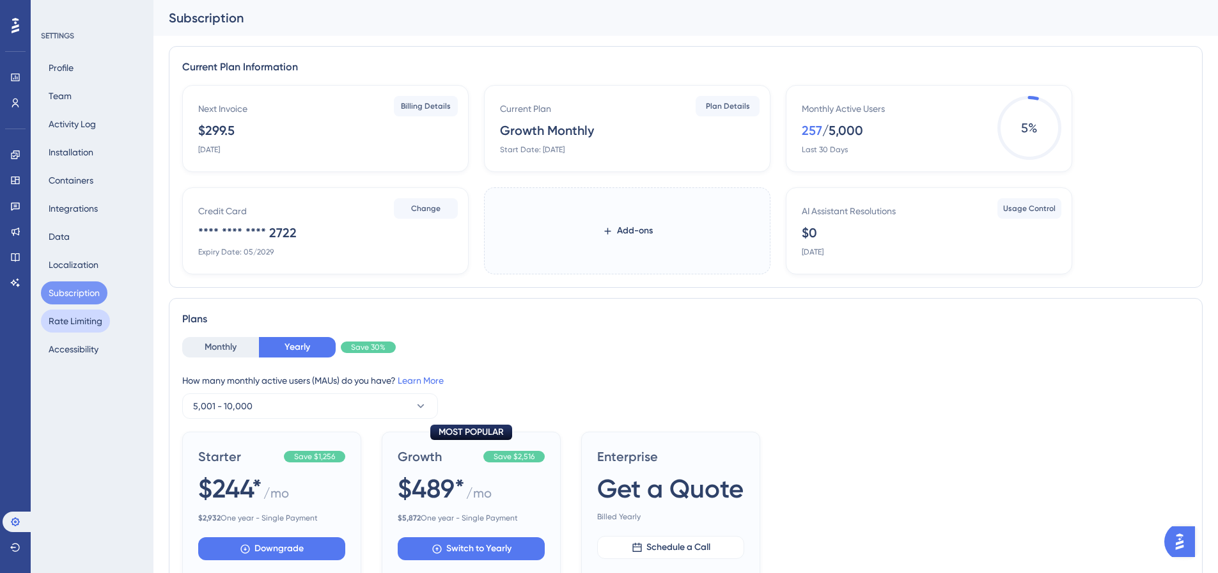
click at [82, 313] on button "Rate Limiting" at bounding box center [75, 320] width 69 height 23
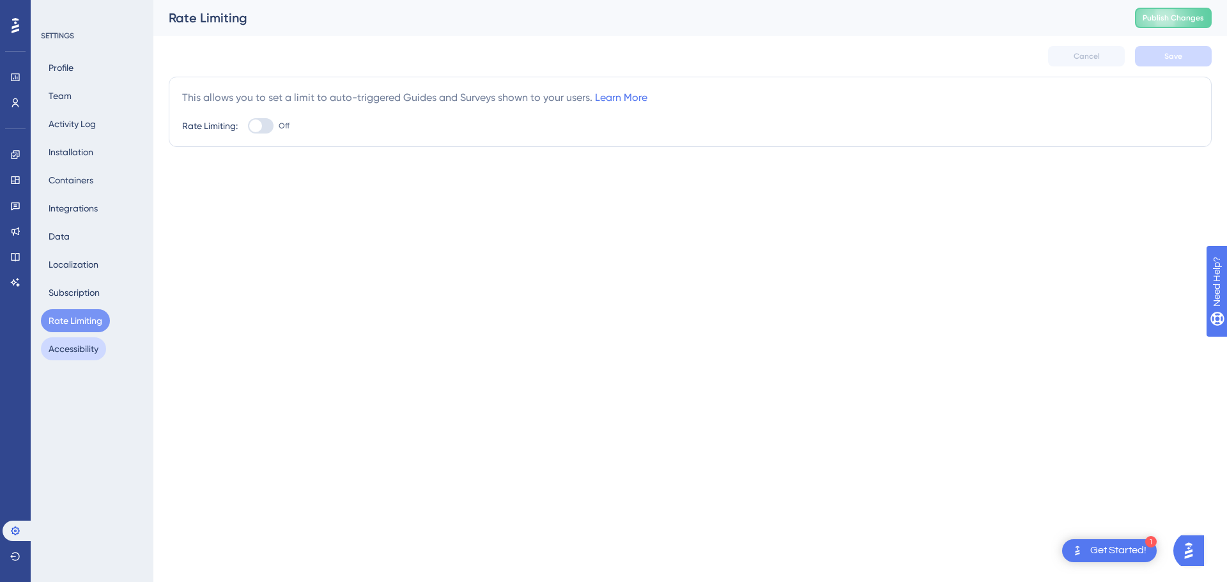
click at [83, 355] on button "Accessibility" at bounding box center [73, 348] width 65 height 23
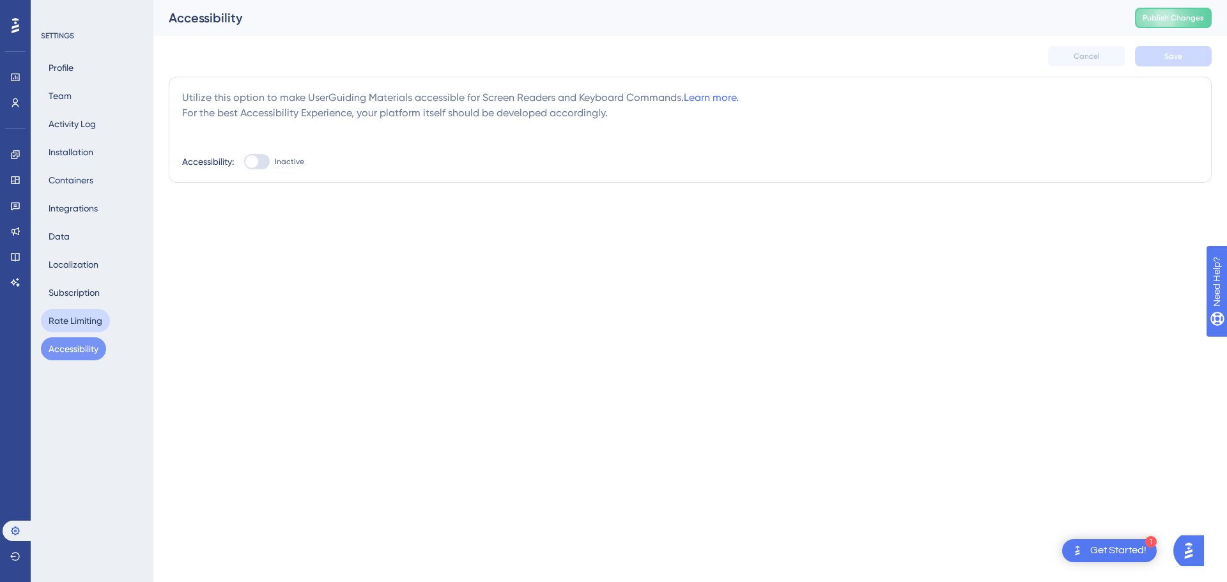
click at [79, 323] on button "Rate Limiting" at bounding box center [75, 320] width 69 height 23
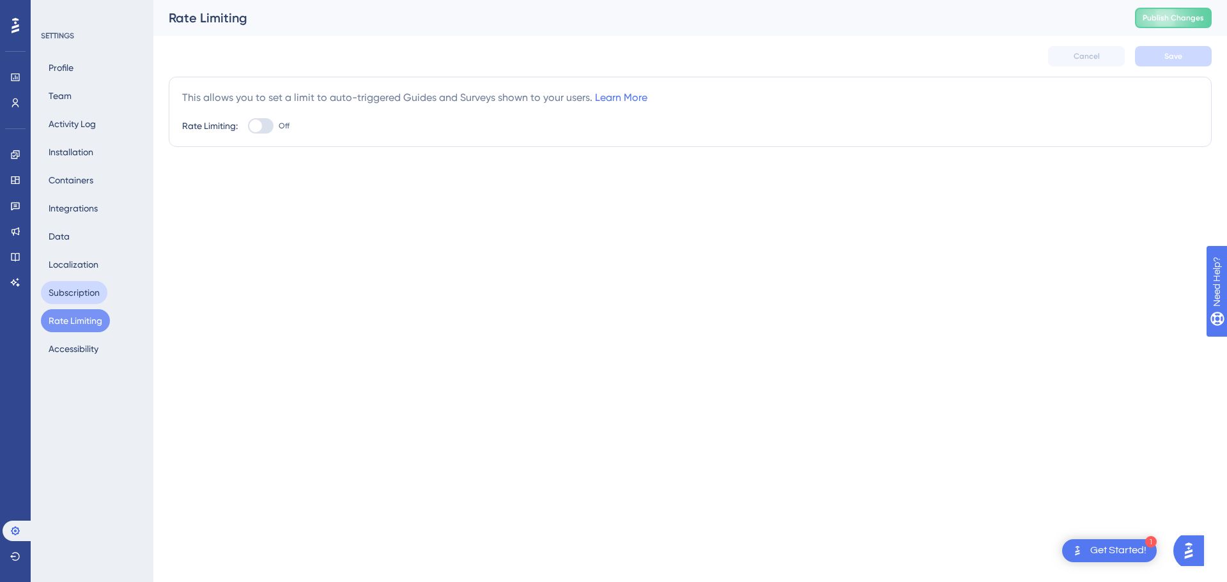
click at [73, 285] on button "Subscription" at bounding box center [74, 292] width 66 height 23
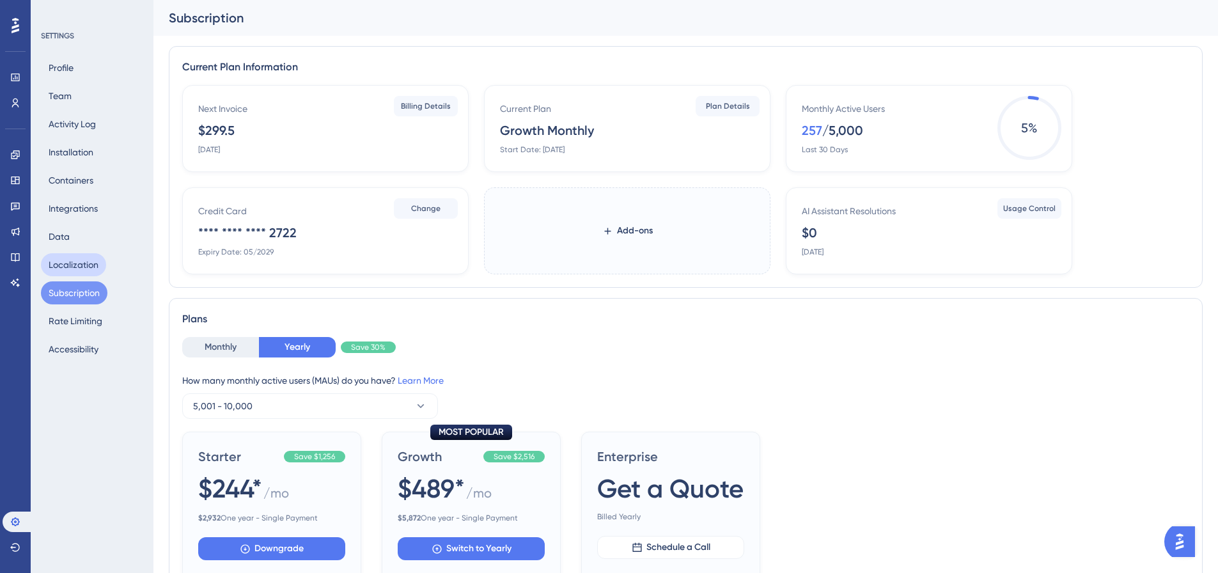
click at [74, 267] on button "Localization" at bounding box center [73, 264] width 65 height 23
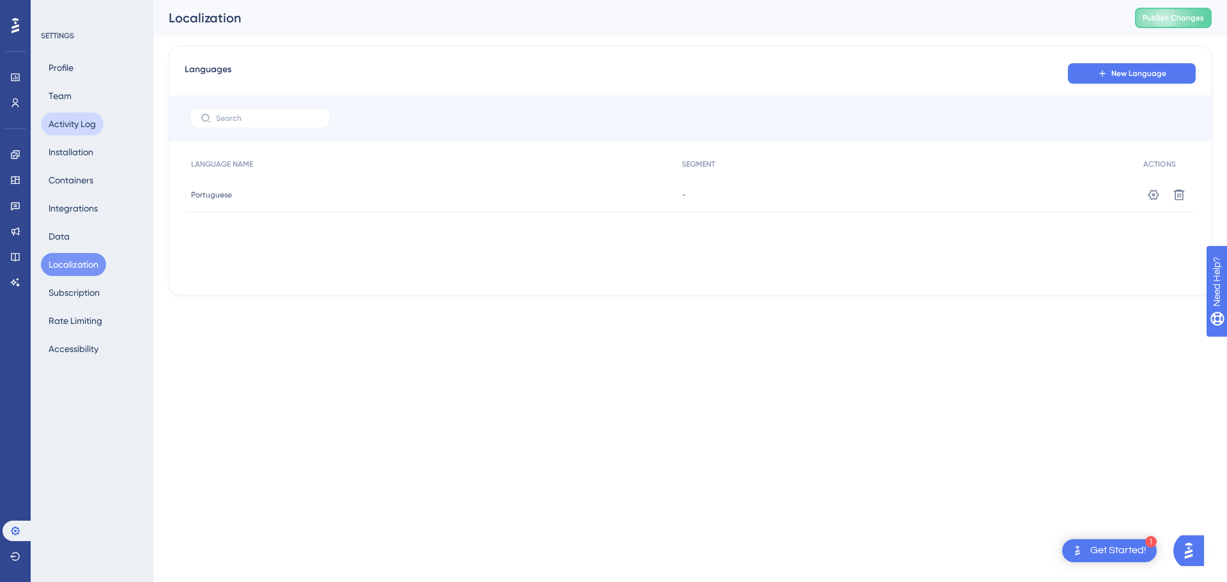
click at [77, 123] on button "Activity Log" at bounding box center [72, 123] width 63 height 23
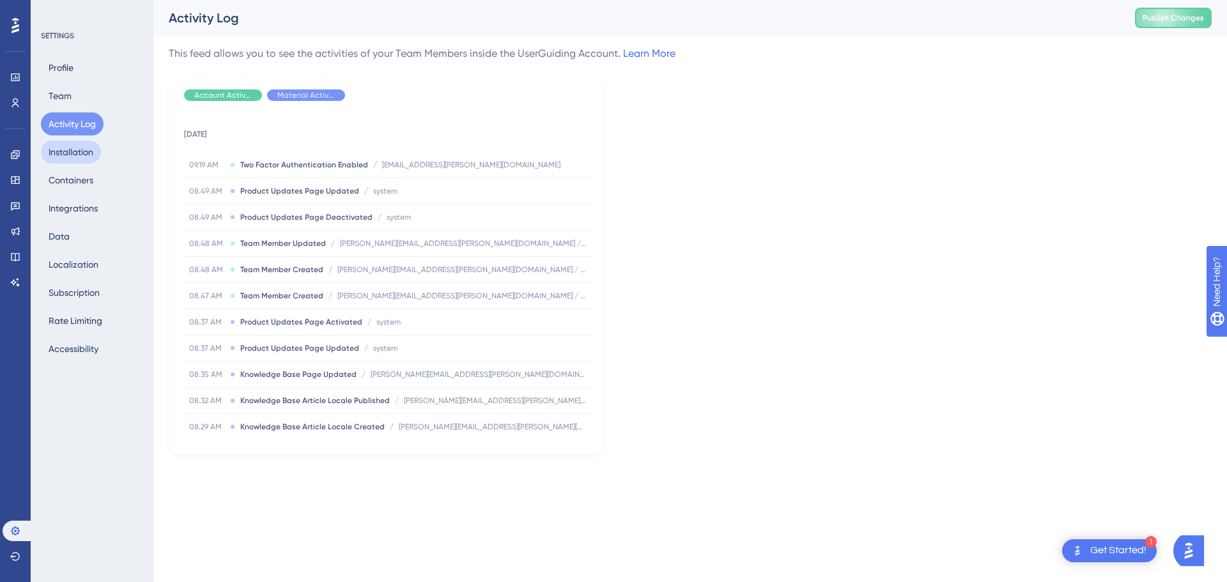
click at [77, 150] on button "Installation" at bounding box center [71, 152] width 60 height 23
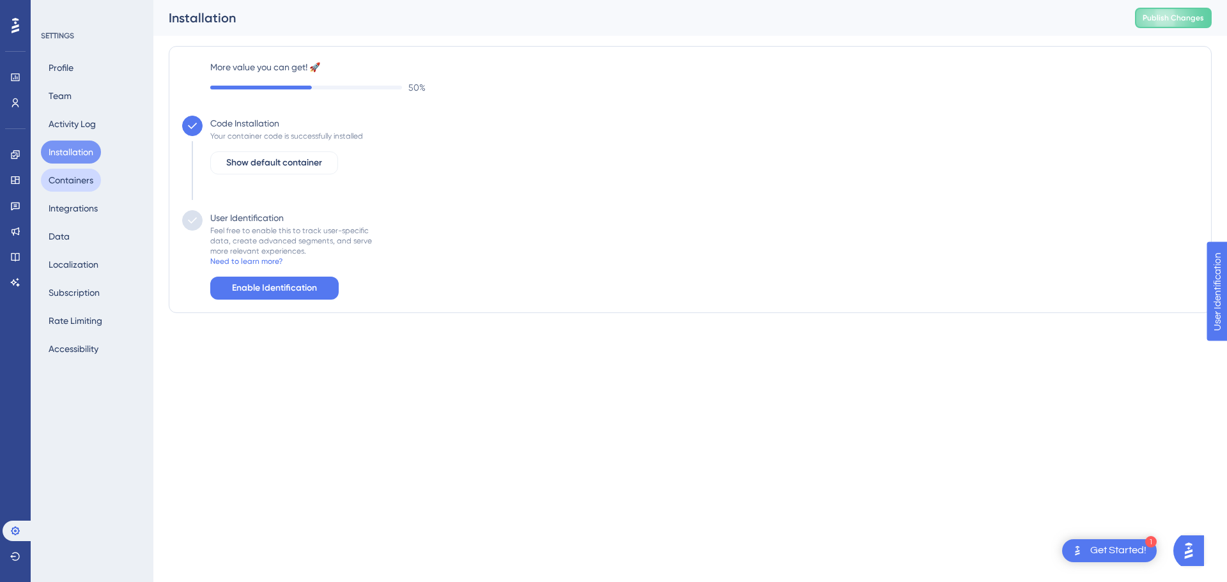
click at [77, 180] on button "Containers" at bounding box center [71, 180] width 60 height 23
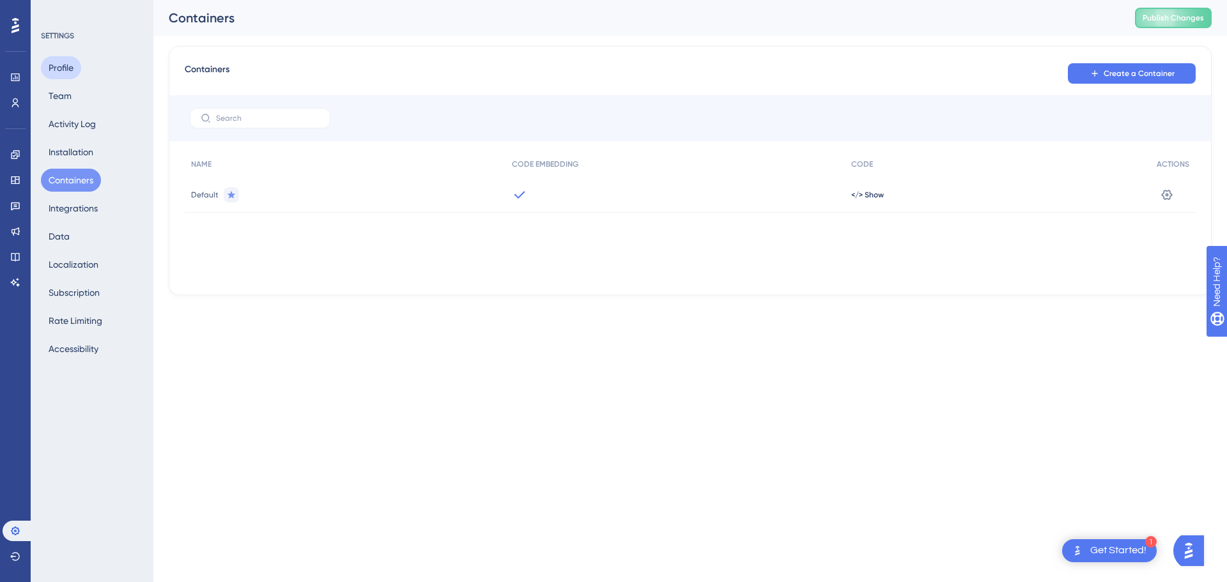
click at [68, 68] on button "Profile" at bounding box center [61, 67] width 40 height 23
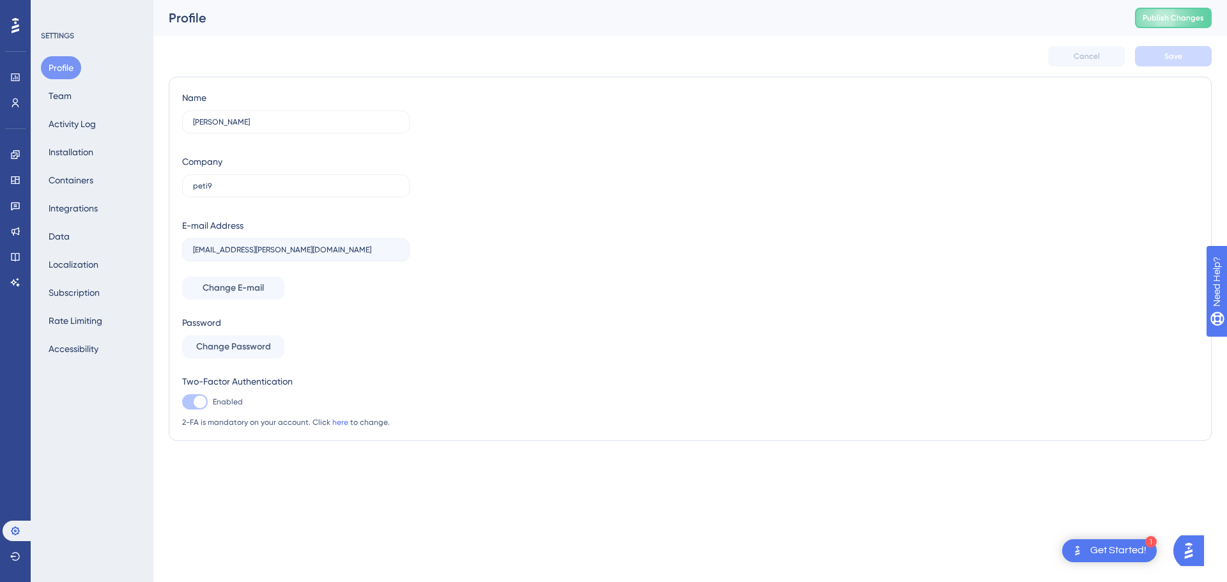
click at [1105, 271] on div "Name Catia Michels Company peti9 E-mail Address catia.michels@peti9.com Change …" at bounding box center [690, 258] width 1016 height 337
click at [95, 346] on font "Acessibilidade" at bounding box center [78, 349] width 59 height 10
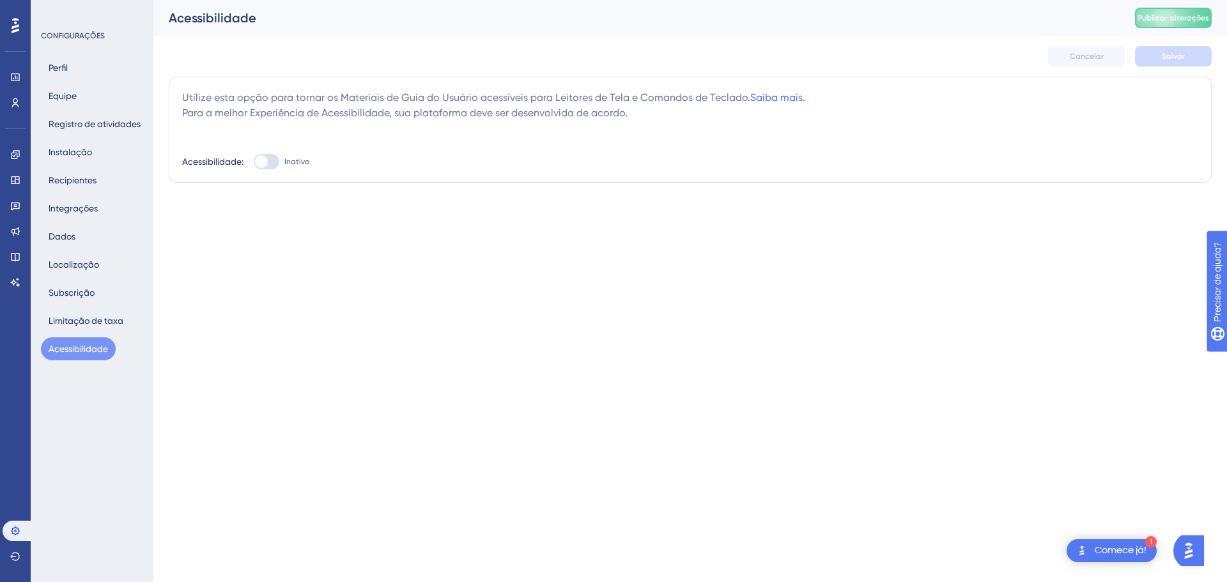
click at [13, 22] on icon at bounding box center [16, 25] width 8 height 17
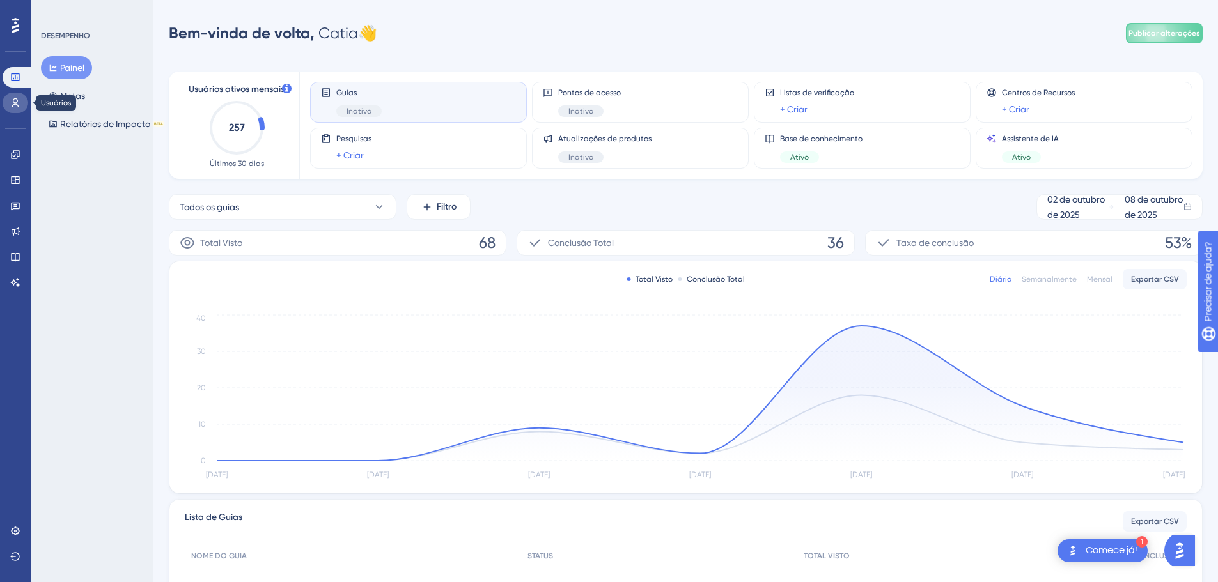
click at [11, 105] on icon at bounding box center [15, 103] width 10 height 10
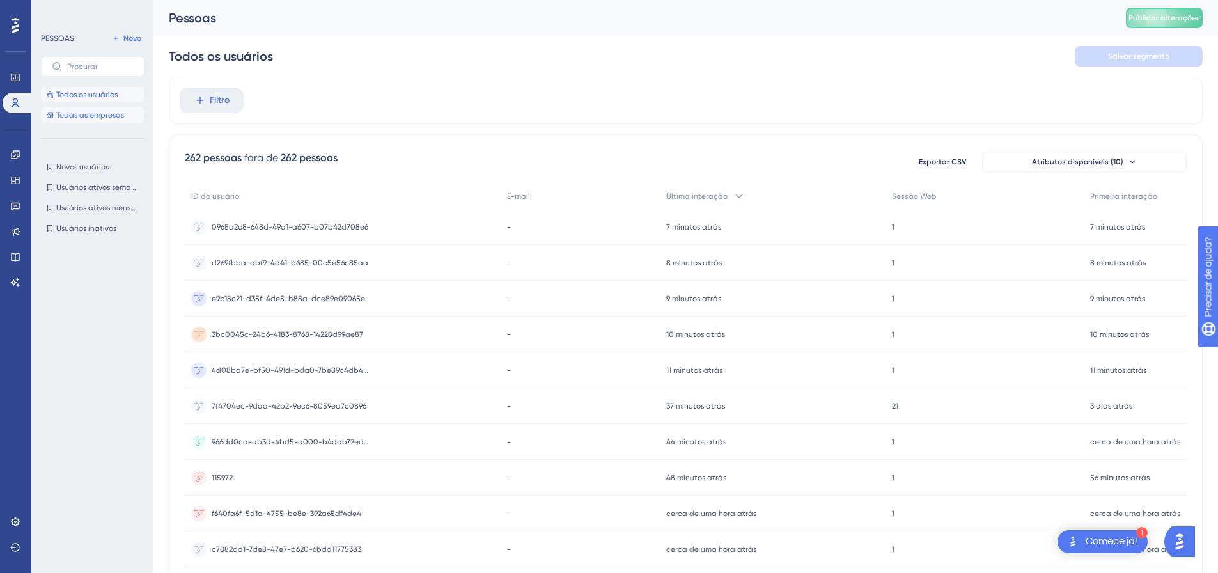
click at [87, 115] on font "Todas as empresas" at bounding box center [90, 115] width 68 height 9
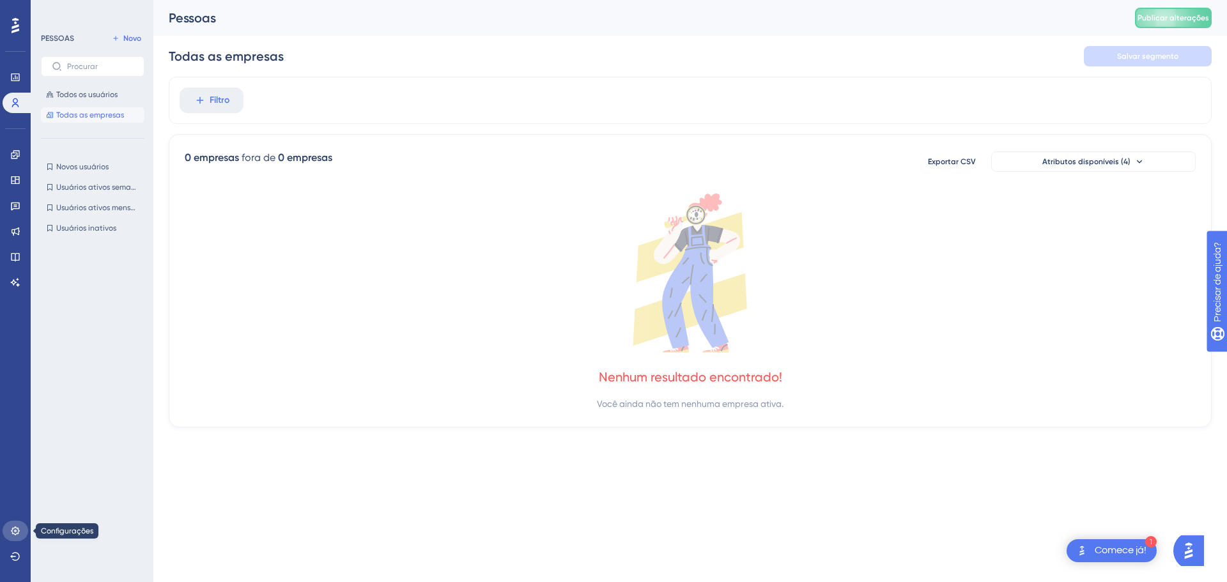
click at [15, 525] on link at bounding box center [16, 531] width 26 height 20
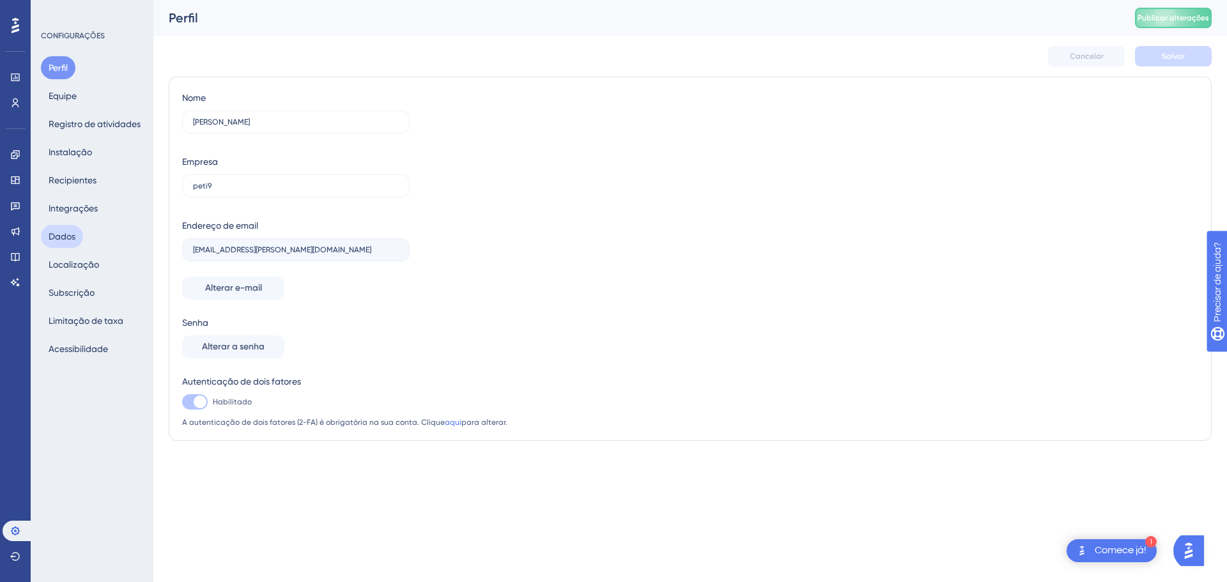
click at [66, 239] on font "Dados" at bounding box center [62, 236] width 27 height 10
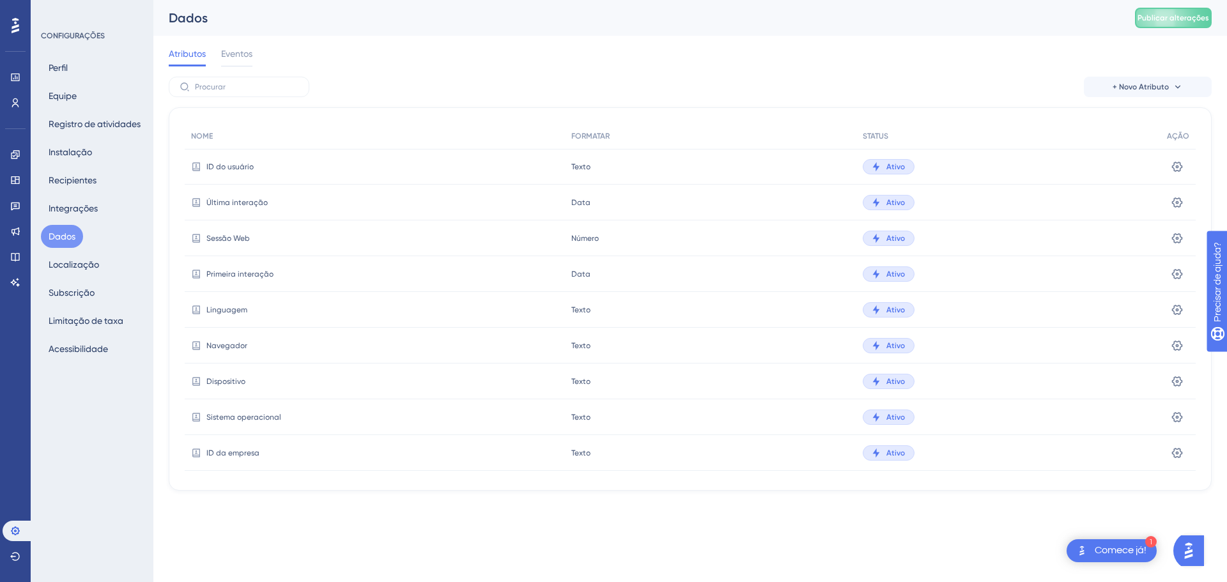
click at [214, 313] on font "Linguagem" at bounding box center [226, 310] width 41 height 9
click at [1177, 309] on icon at bounding box center [1177, 310] width 13 height 13
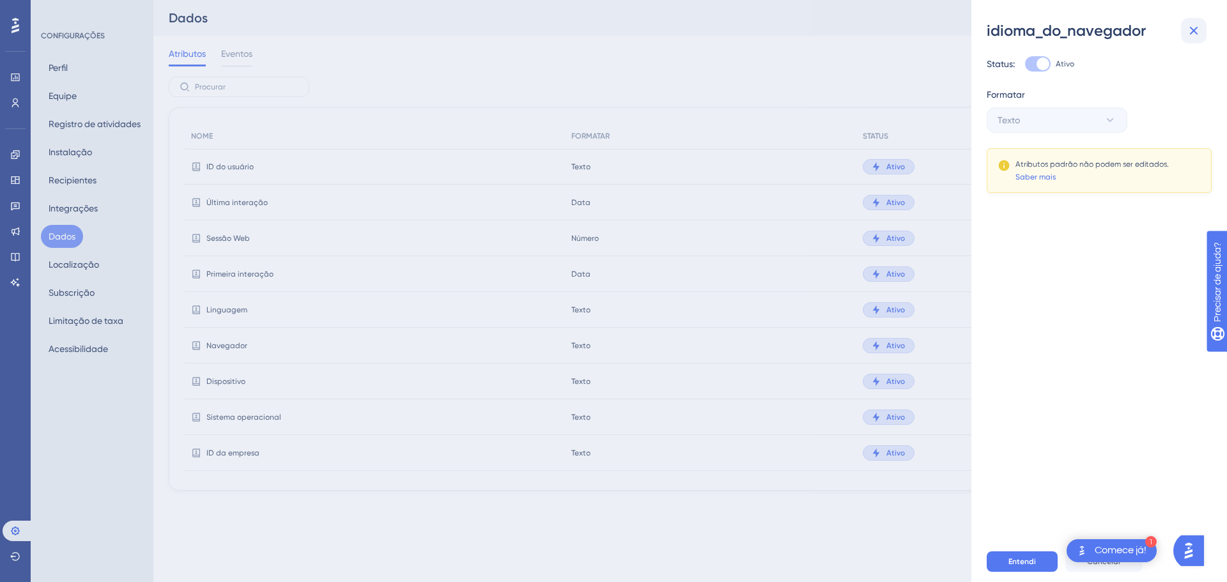
click at [1192, 27] on icon at bounding box center [1193, 30] width 15 height 15
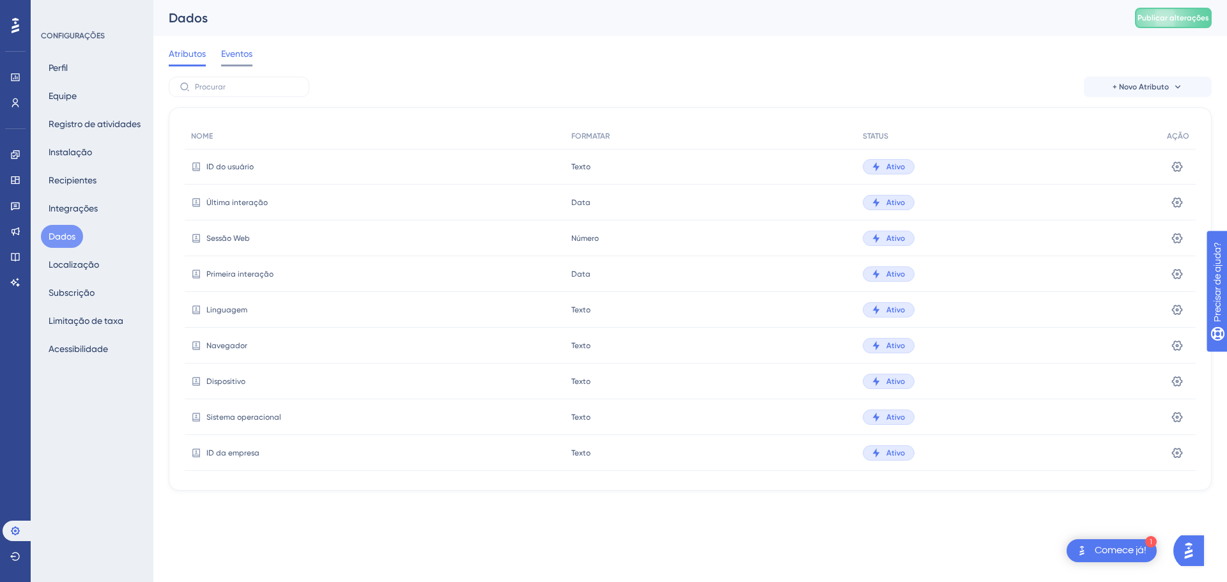
click at [247, 49] on font "Eventos" at bounding box center [236, 54] width 31 height 10
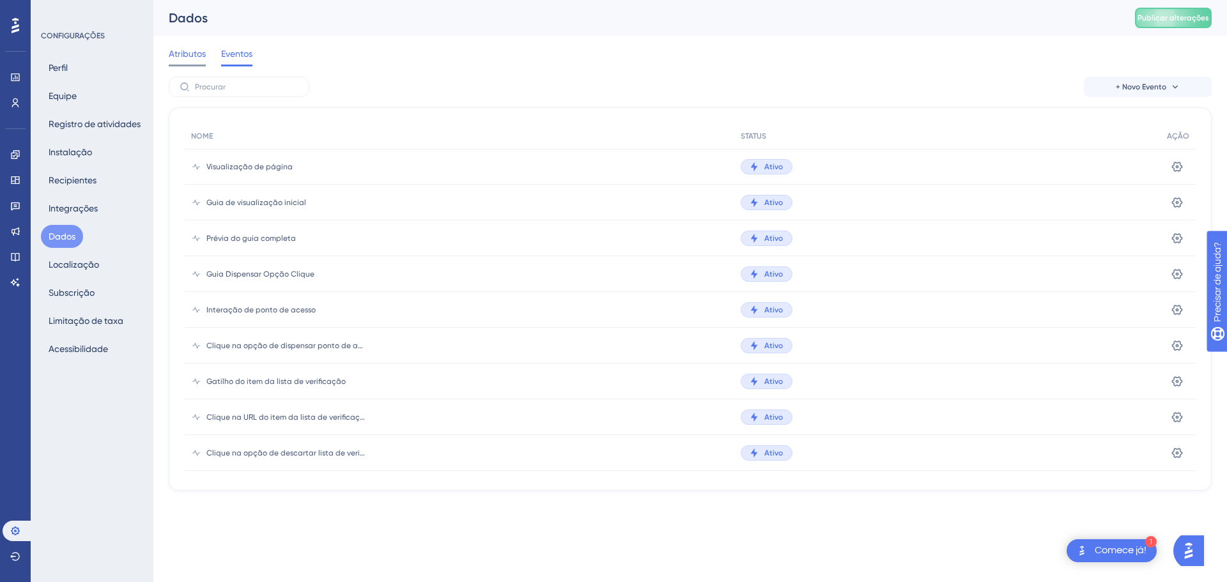
click at [192, 56] on font "Atributos" at bounding box center [187, 54] width 37 height 10
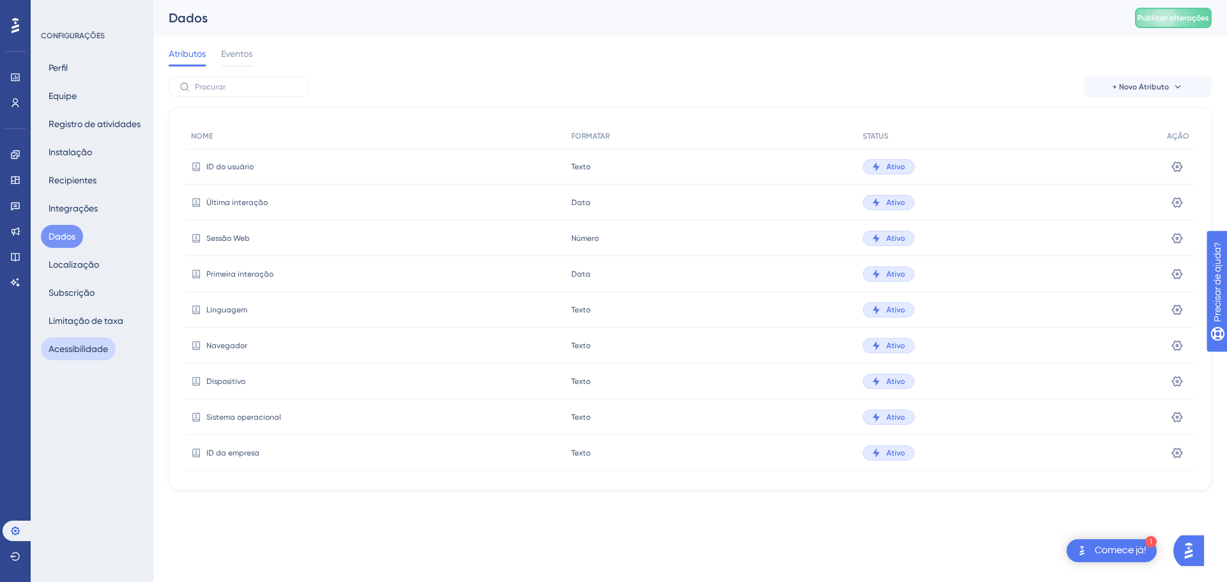
click at [81, 348] on font "Acessibilidade" at bounding box center [78, 349] width 59 height 10
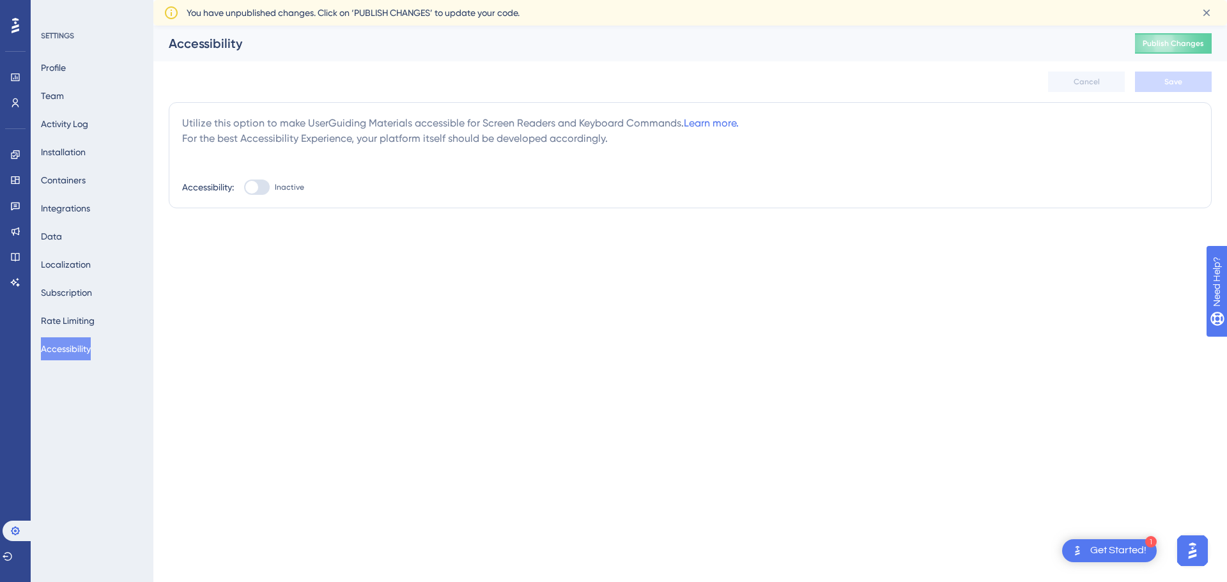
click at [368, 0] on html "1 Get Started! Performance Users Engagement Widgets Feedback Product Updates Kn…" at bounding box center [613, 0] width 1227 height 0
click at [18, 279] on icon at bounding box center [15, 282] width 9 height 8
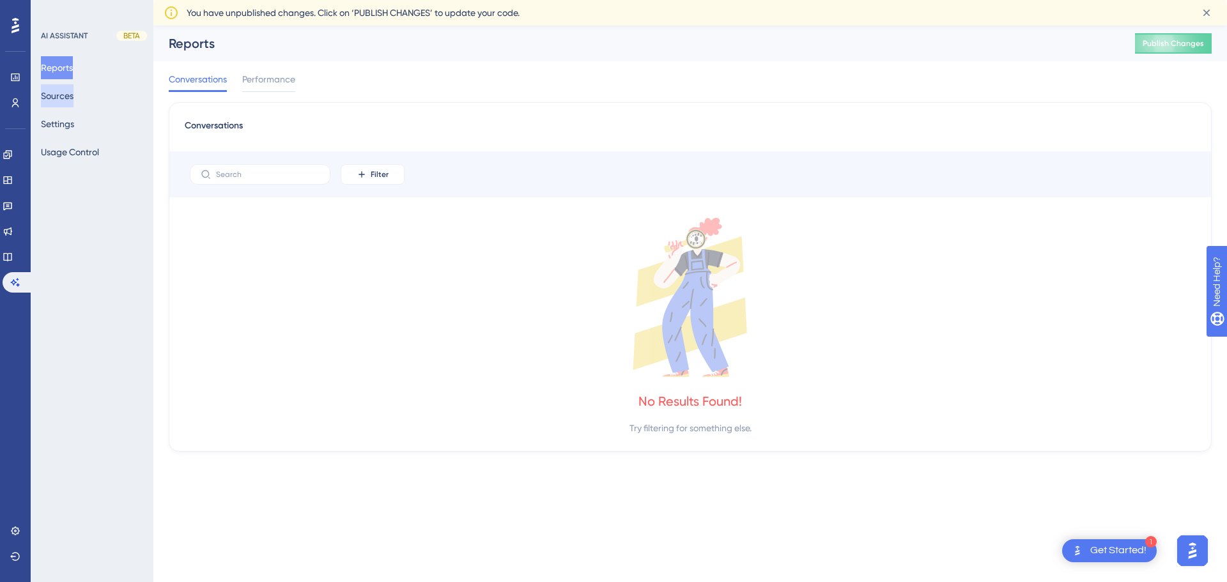
click at [73, 94] on button "Sources" at bounding box center [57, 95] width 33 height 23
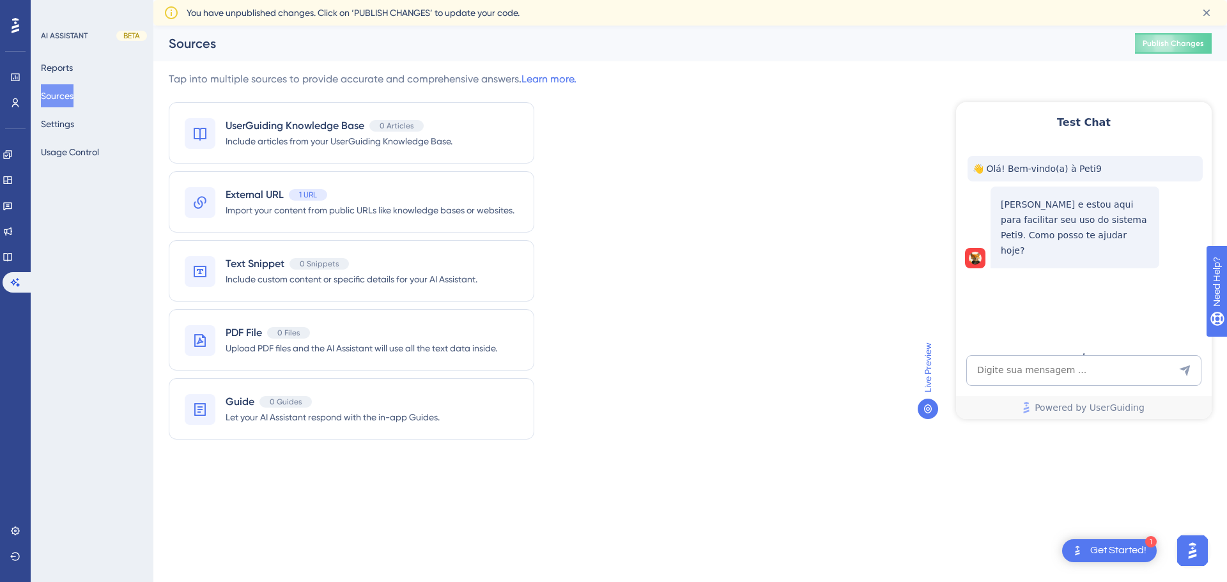
click at [9, 28] on div at bounding box center [15, 25] width 20 height 20
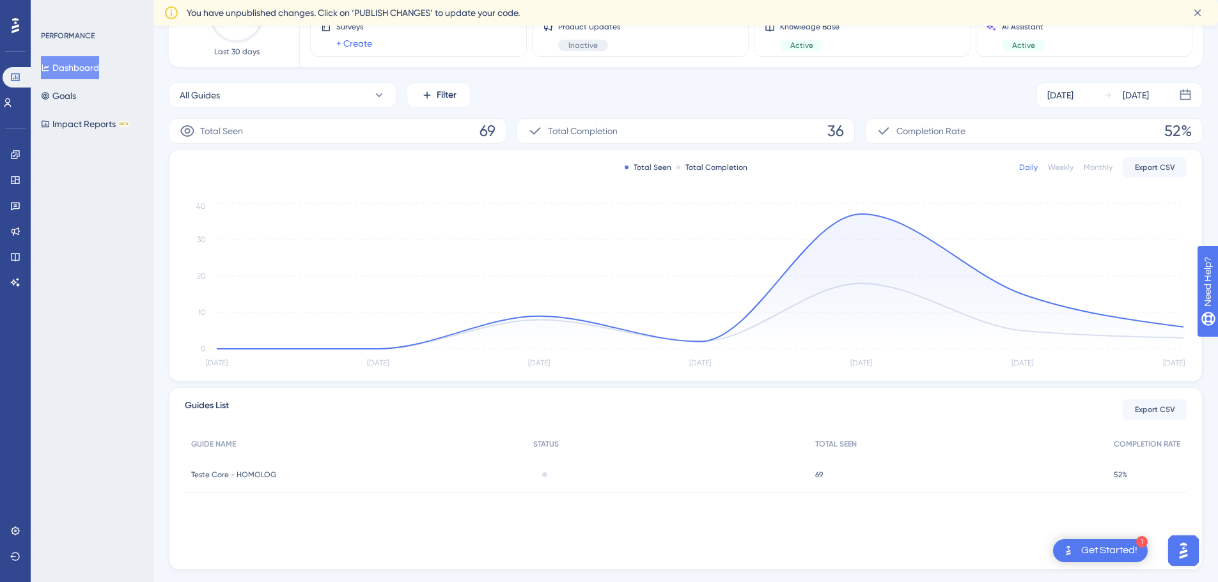
scroll to position [161, 0]
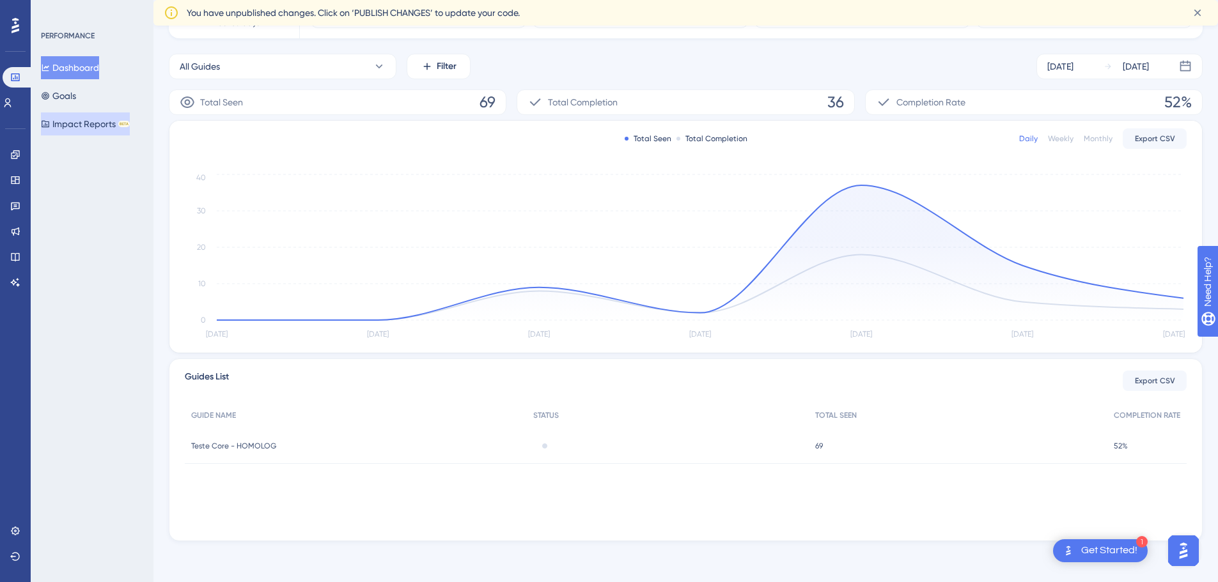
click at [72, 130] on button "Impact Reports BETA" at bounding box center [85, 123] width 89 height 23
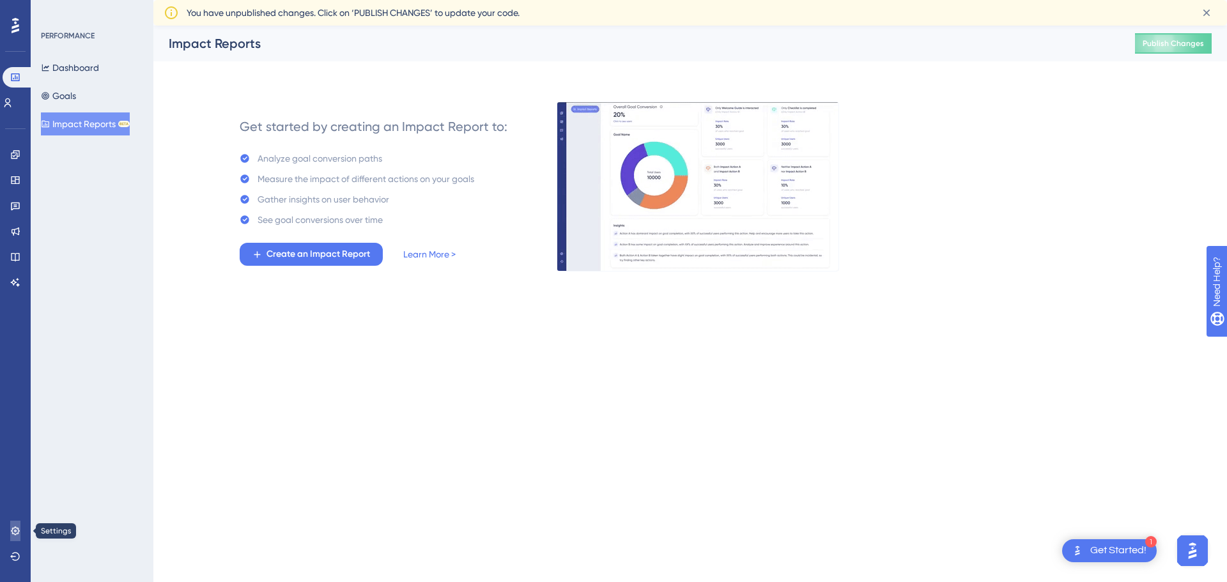
click at [19, 529] on icon at bounding box center [15, 531] width 10 height 10
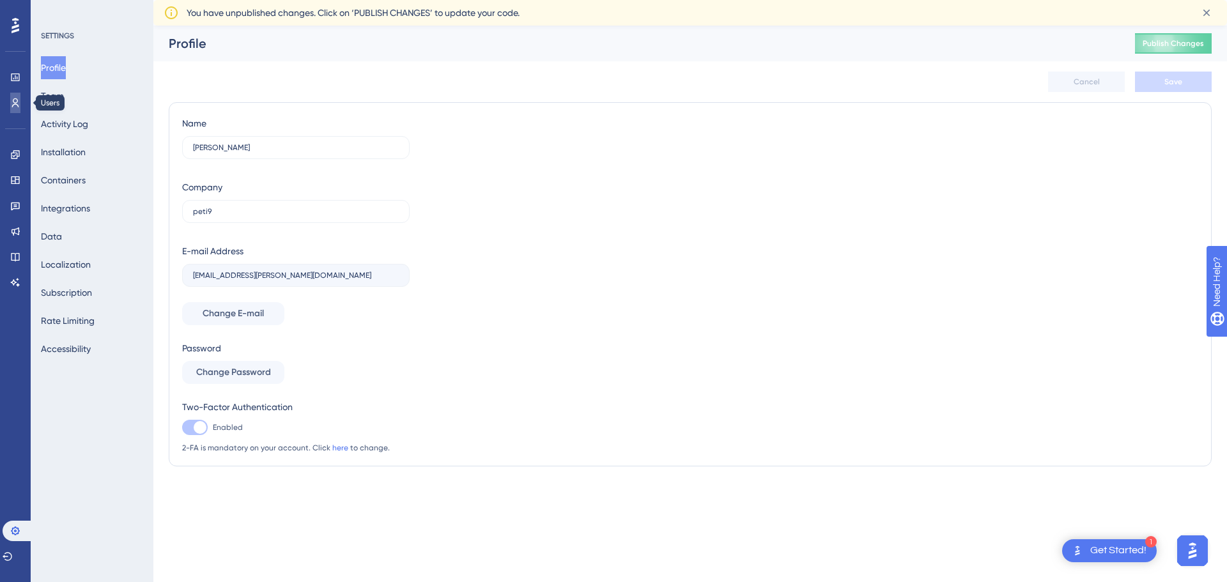
click at [10, 101] on link at bounding box center [15, 103] width 10 height 20
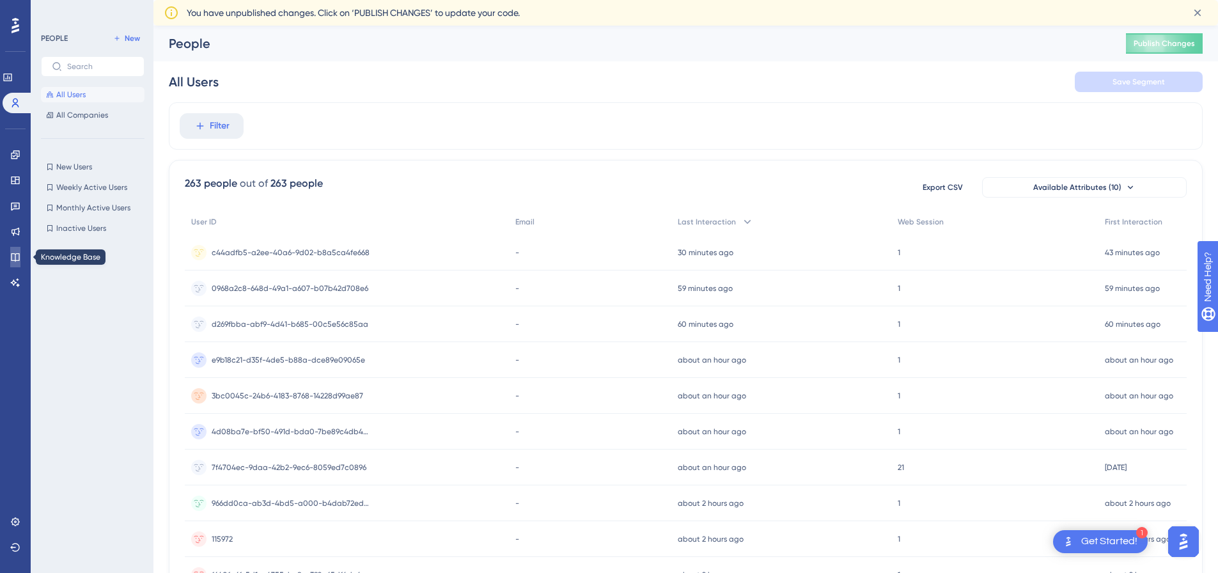
click at [19, 257] on icon at bounding box center [15, 257] width 8 height 8
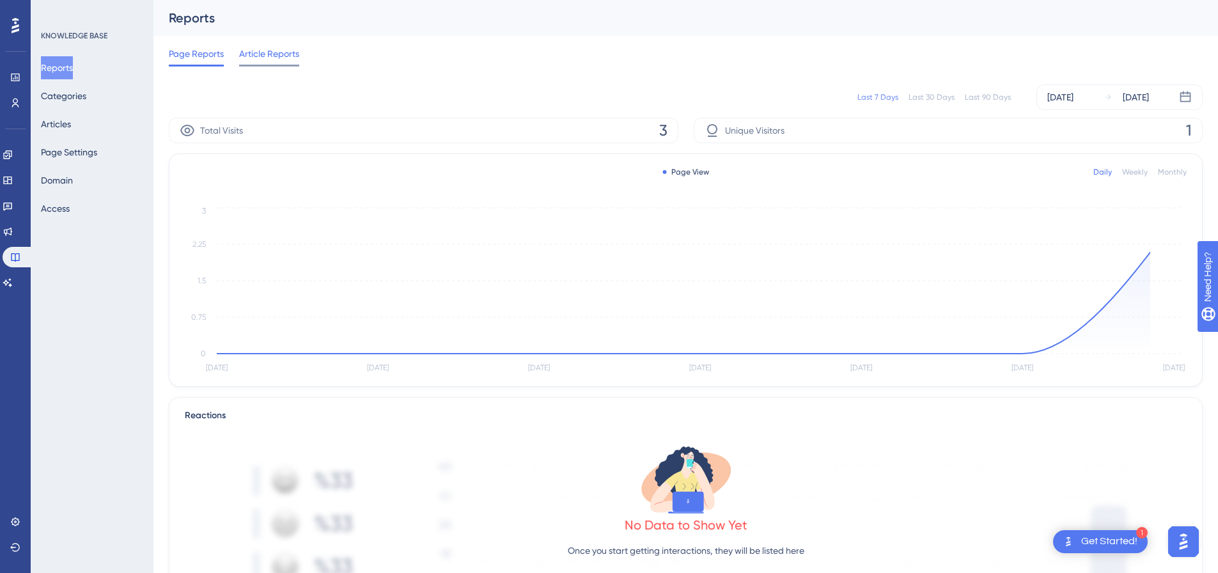
click at [282, 54] on span "Article Reports" at bounding box center [269, 53] width 60 height 15
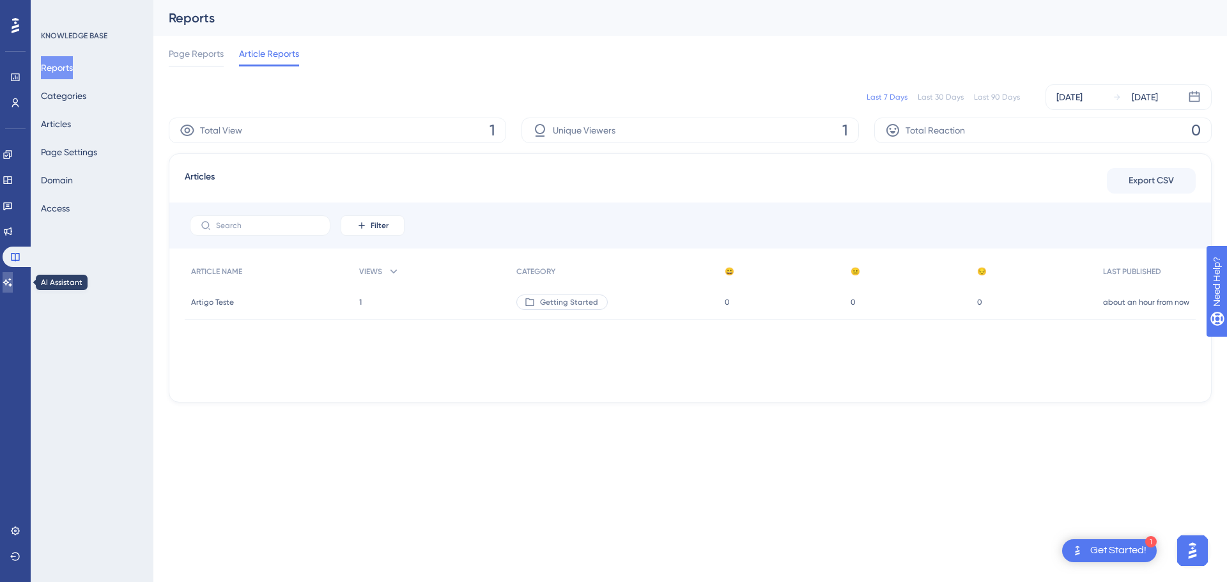
click at [13, 281] on icon at bounding box center [8, 282] width 10 height 10
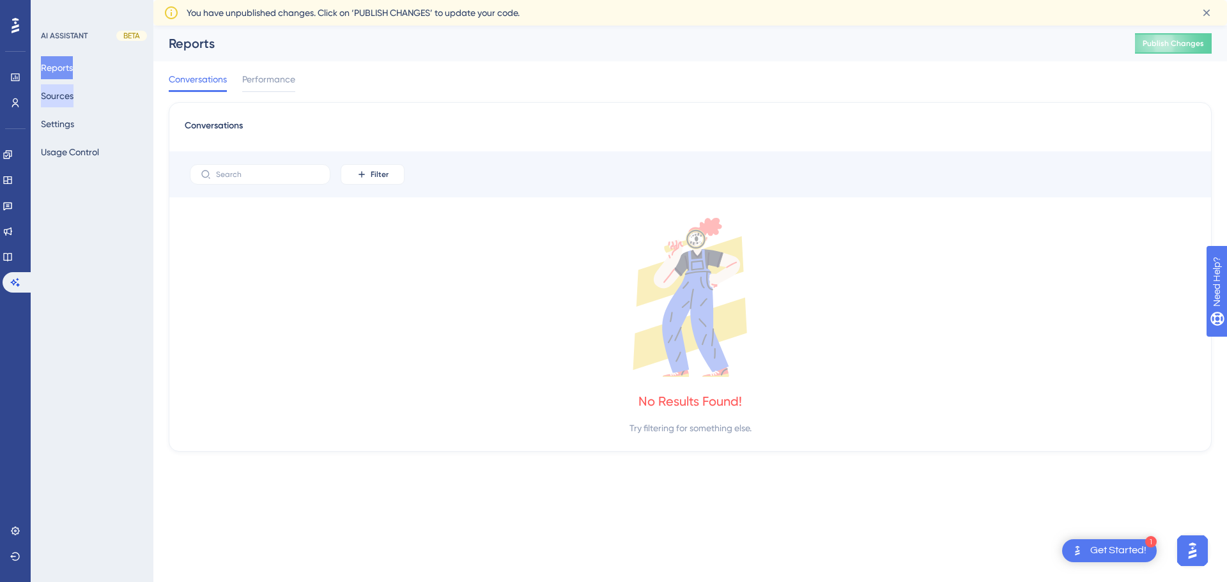
click at [73, 98] on button "Sources" at bounding box center [57, 95] width 33 height 23
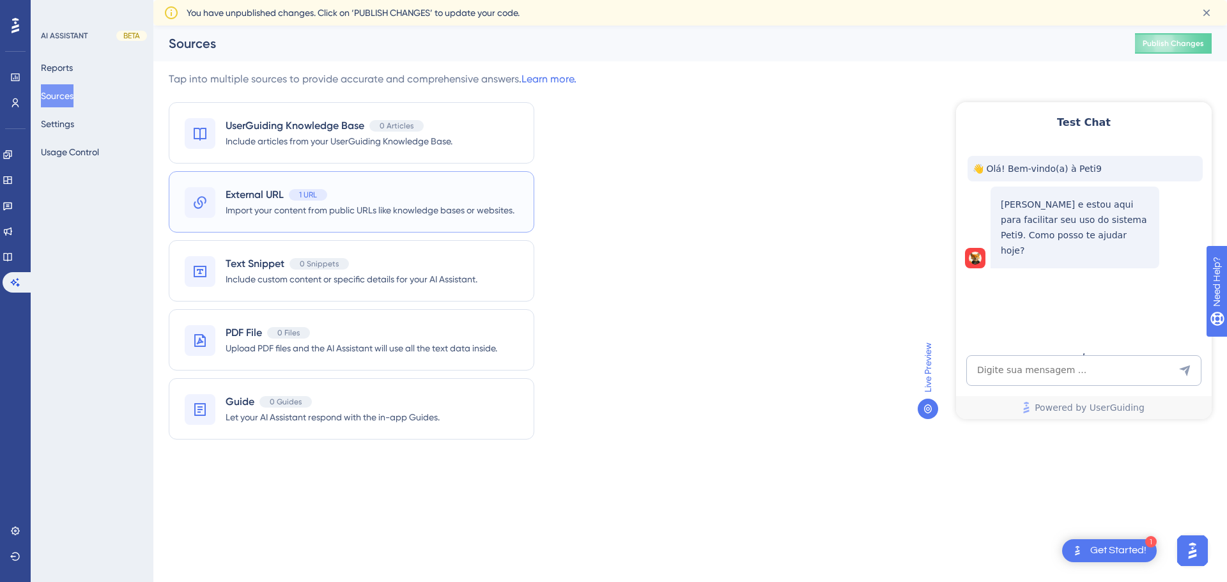
click at [245, 200] on span "External URL" at bounding box center [255, 194] width 58 height 15
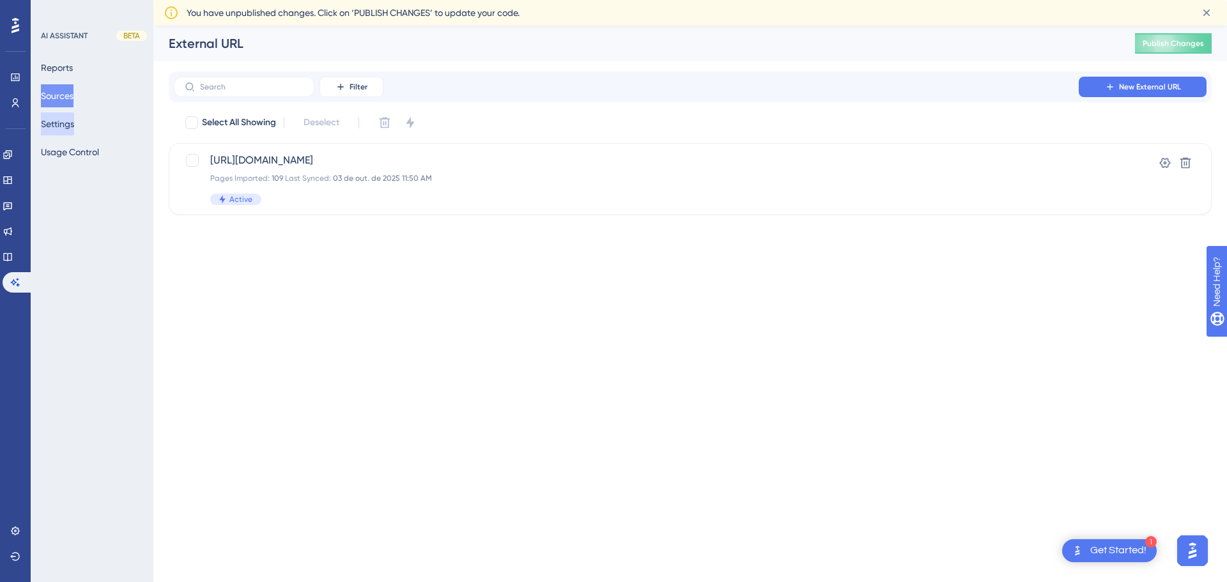
click at [70, 122] on button "Settings" at bounding box center [57, 123] width 33 height 23
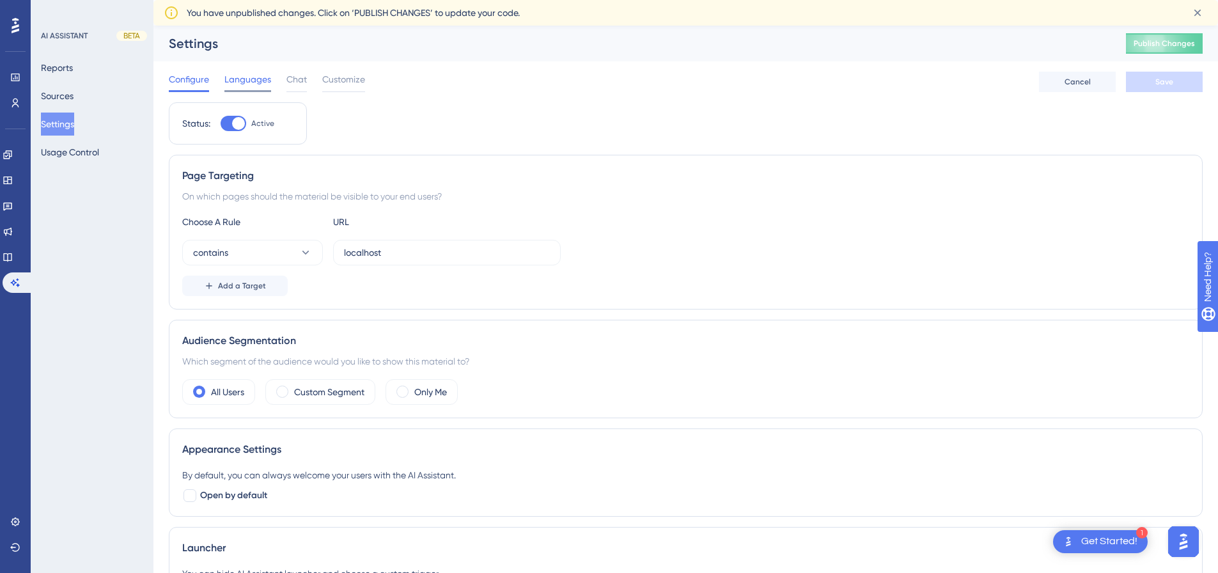
click at [249, 79] on span "Languages" at bounding box center [247, 79] width 47 height 15
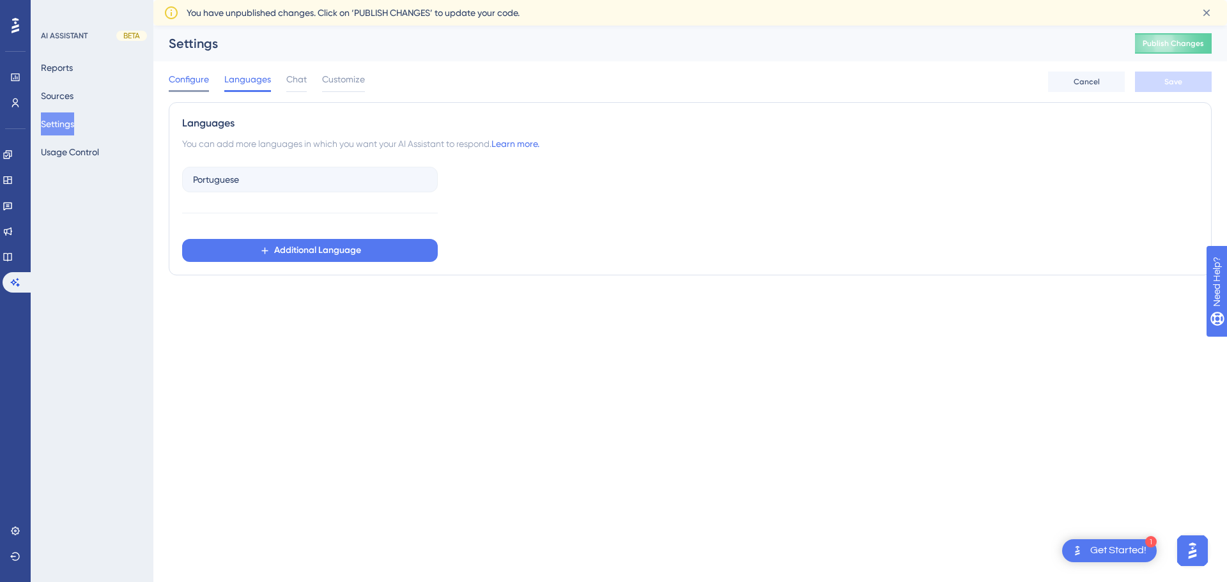
click at [196, 84] on span "Configure" at bounding box center [189, 79] width 40 height 15
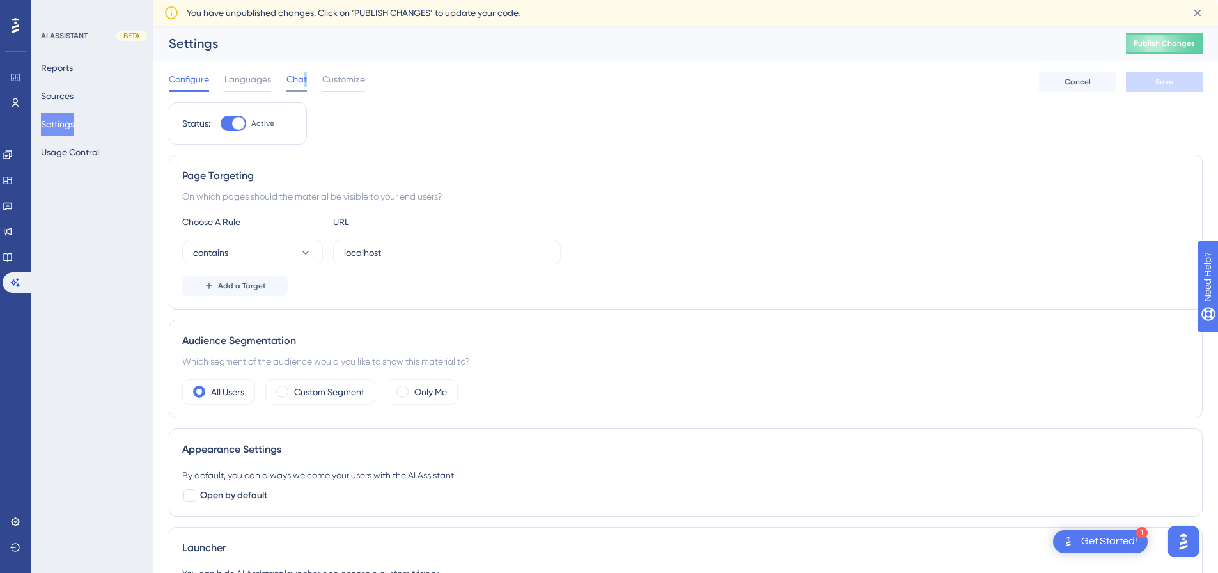
click at [305, 81] on span "Chat" at bounding box center [296, 79] width 20 height 15
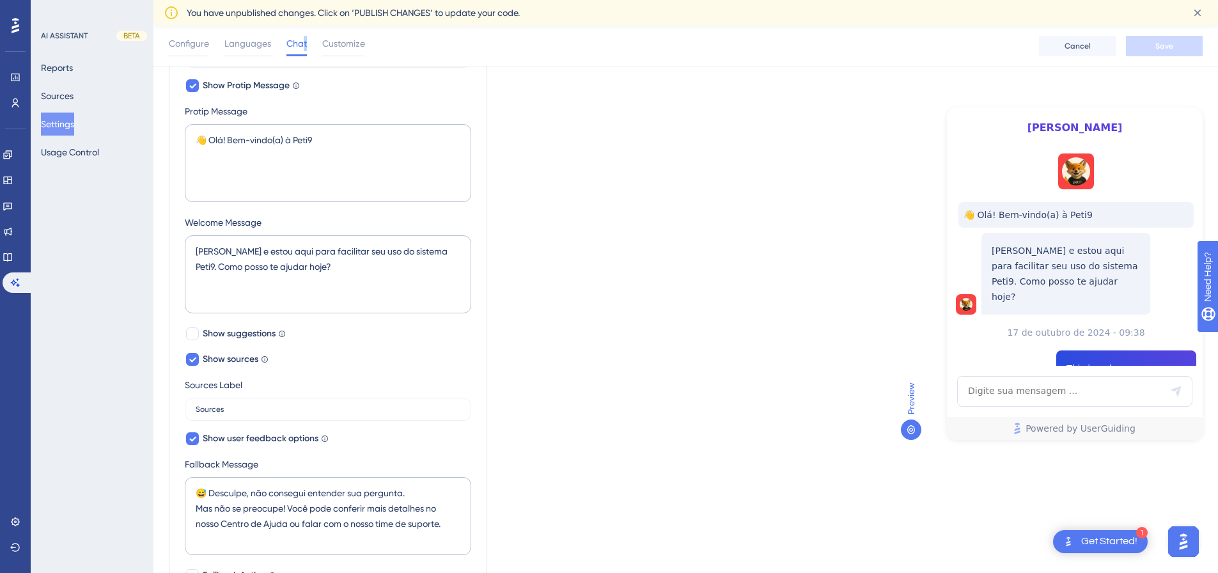
scroll to position [256, 0]
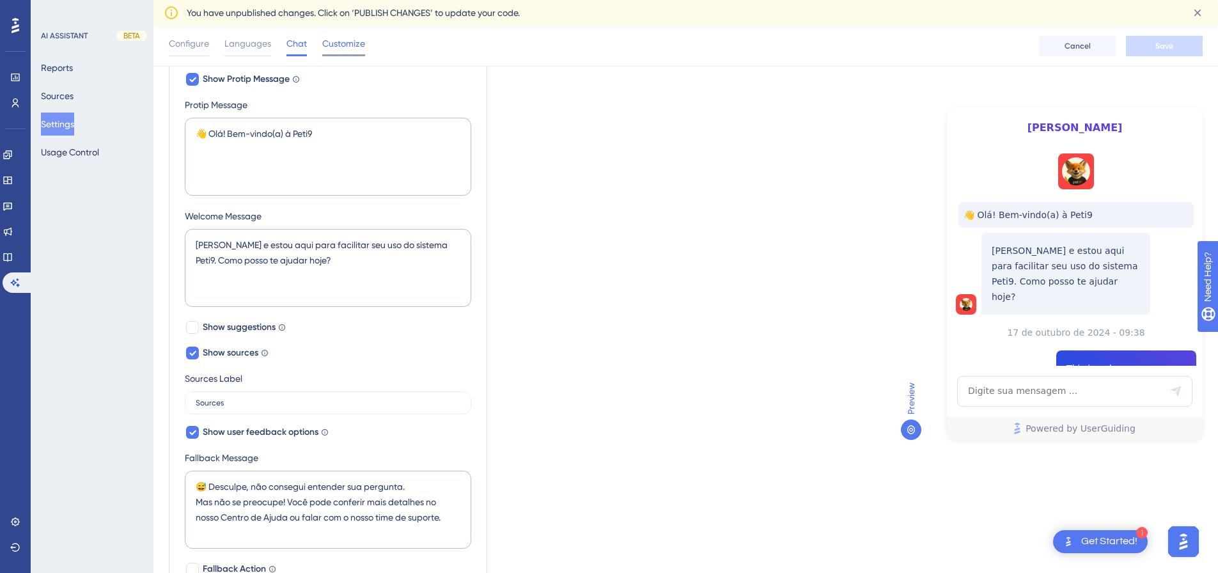
click at [339, 45] on span "Customize" at bounding box center [343, 43] width 43 height 15
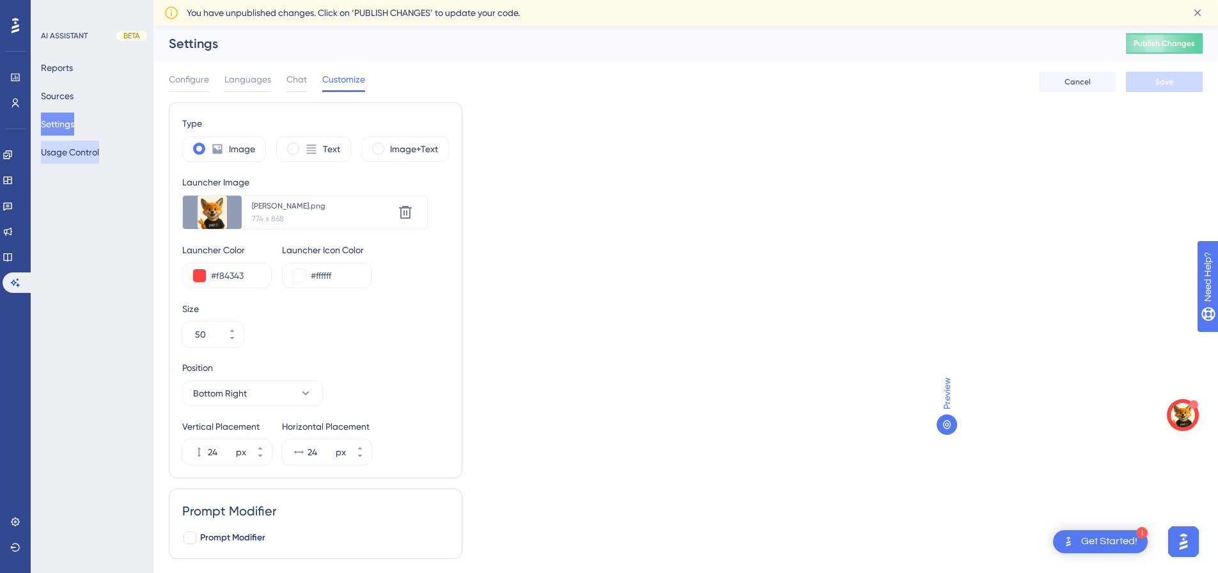
click at [81, 155] on button "Usage Control" at bounding box center [70, 152] width 58 height 23
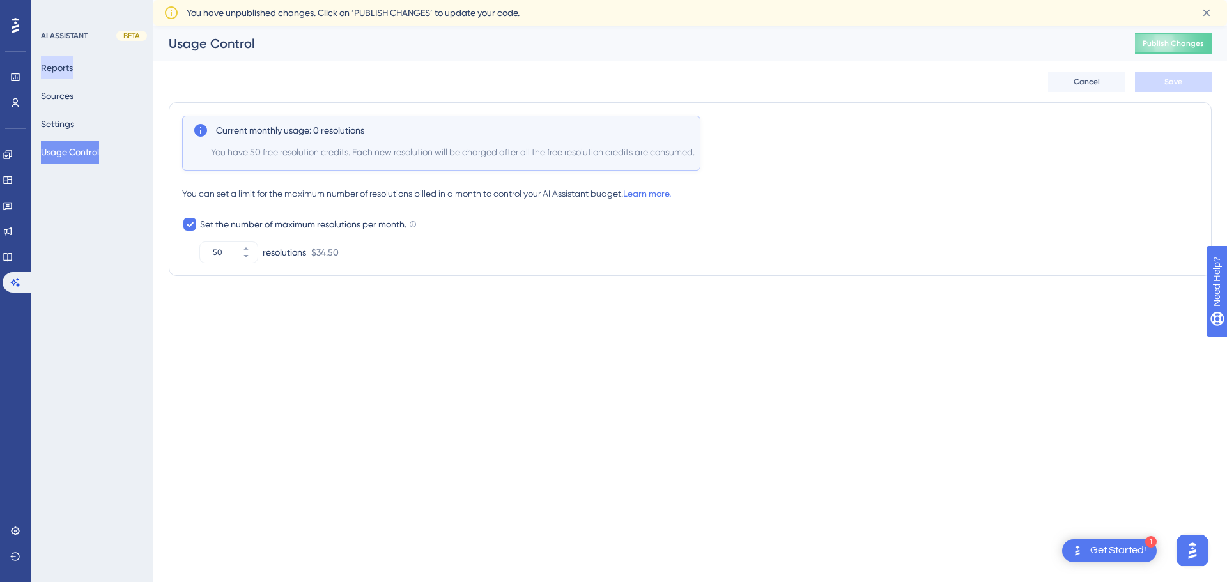
click at [69, 57] on button "Reports" at bounding box center [57, 67] width 32 height 23
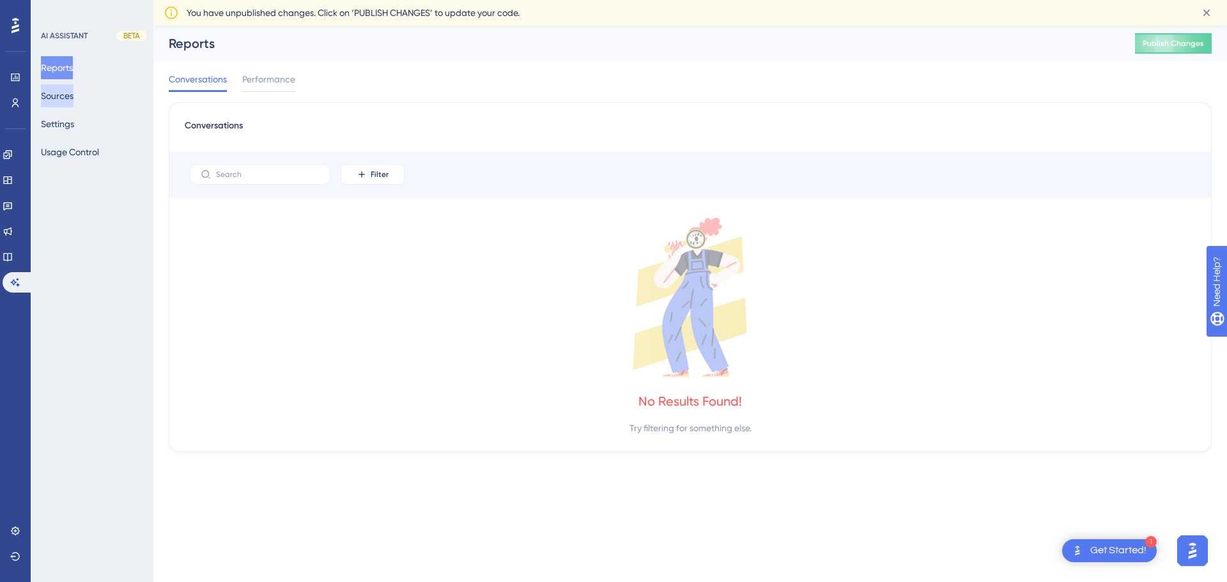
click at [70, 88] on button "Sources" at bounding box center [57, 95] width 33 height 23
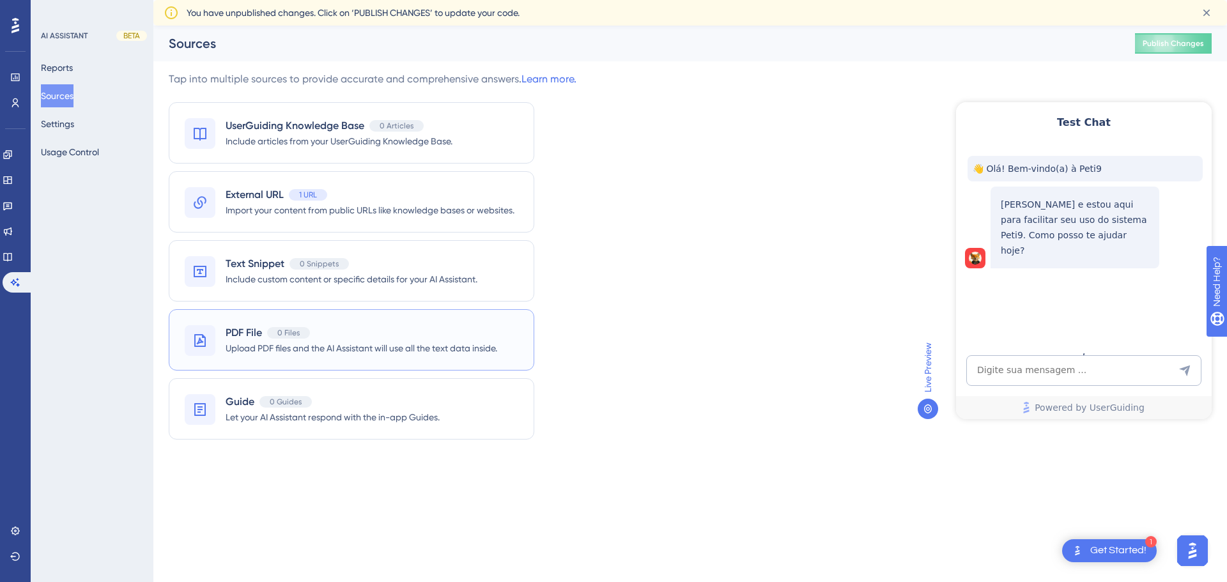
click at [239, 337] on span "PDF File" at bounding box center [244, 332] width 36 height 15
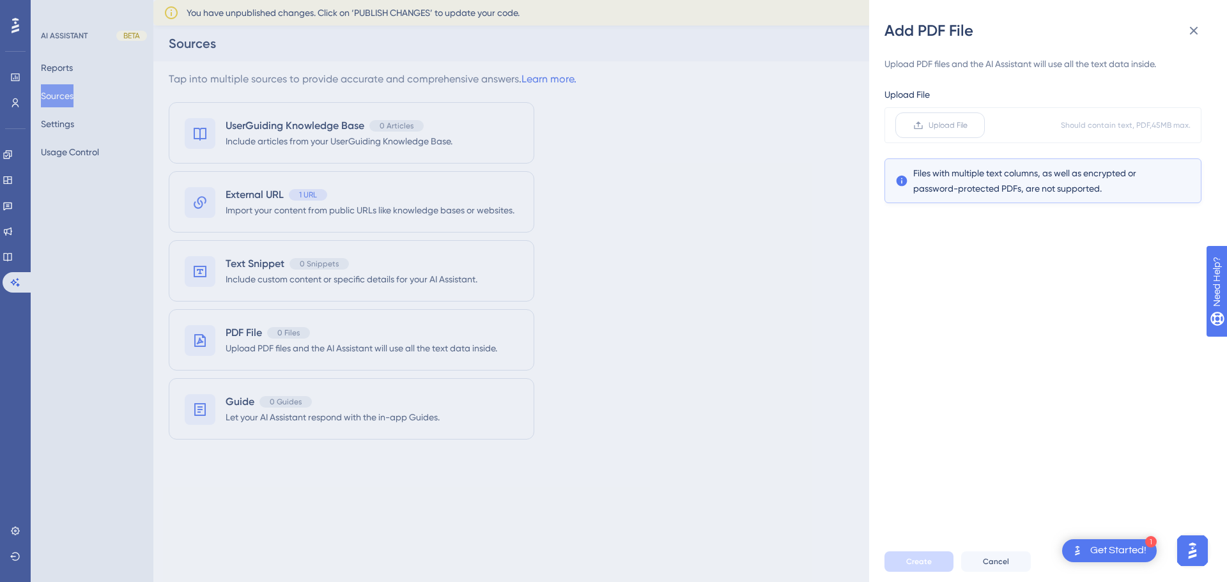
click at [934, 130] on span "Upload File" at bounding box center [948, 125] width 39 height 10
click at [968, 125] on input "Upload File" at bounding box center [968, 125] width 0 height 0
click at [922, 130] on icon at bounding box center [918, 125] width 10 height 10
click at [968, 125] on input "Upload File" at bounding box center [968, 125] width 0 height 0
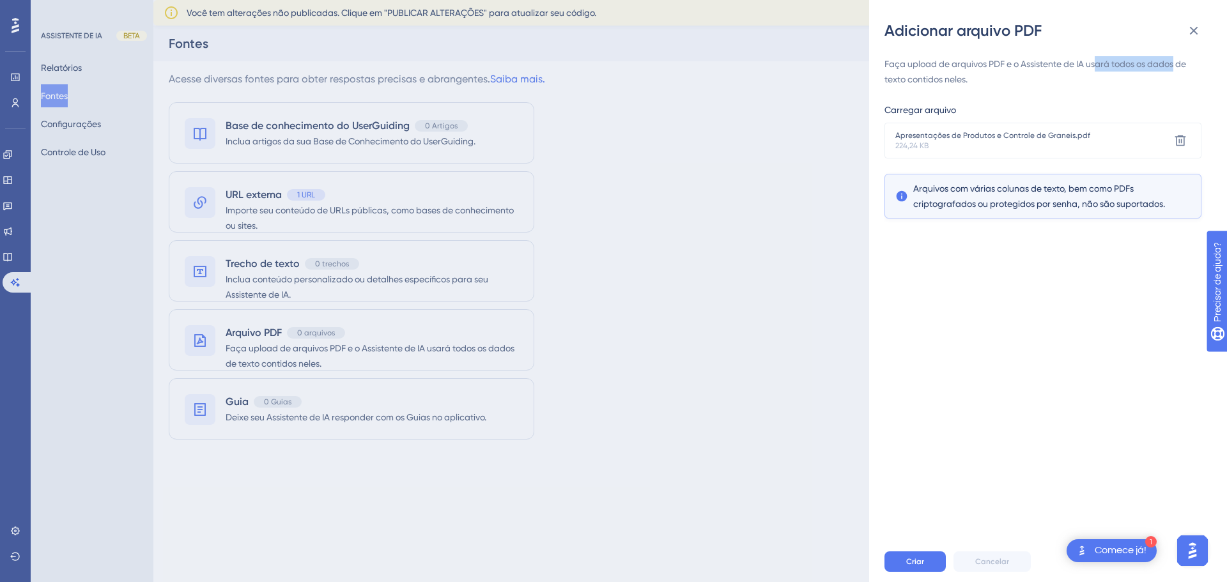
drag, startPoint x: 1099, startPoint y: 65, endPoint x: 1180, endPoint y: 70, distance: 81.4
click at [1180, 70] on div "Faça upload de arquivos PDF e o Assistente de IA usará todos os dados de texto …" at bounding box center [1043, 71] width 317 height 31
click at [1040, 102] on div "Faça upload de arquivos PDF e o Assistente de IA usará todos os dados de texto …" at bounding box center [1053, 291] width 337 height 500
click at [991, 317] on div "Faça upload de arquivos PDF e o Assistente de IA usará todos os dados de texto …" at bounding box center [1053, 291] width 337 height 500
drag, startPoint x: 938, startPoint y: 192, endPoint x: 1078, endPoint y: 205, distance: 140.5
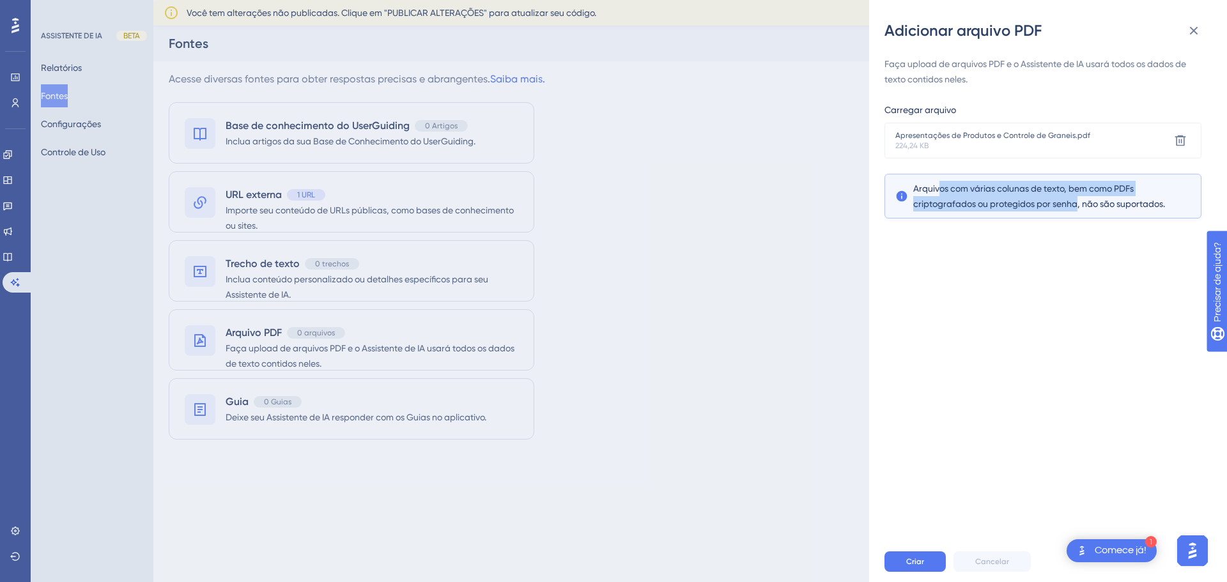
click at [1078, 205] on font "Arquivos com várias colunas de texto, bem como PDFs criptografados ou protegido…" at bounding box center [1039, 196] width 252 height 26
click at [1064, 245] on div "Faça upload de arquivos PDF e o Assistente de IA usará todos os dados de texto …" at bounding box center [1053, 291] width 337 height 500
click at [916, 563] on font "Criar" at bounding box center [915, 561] width 18 height 9
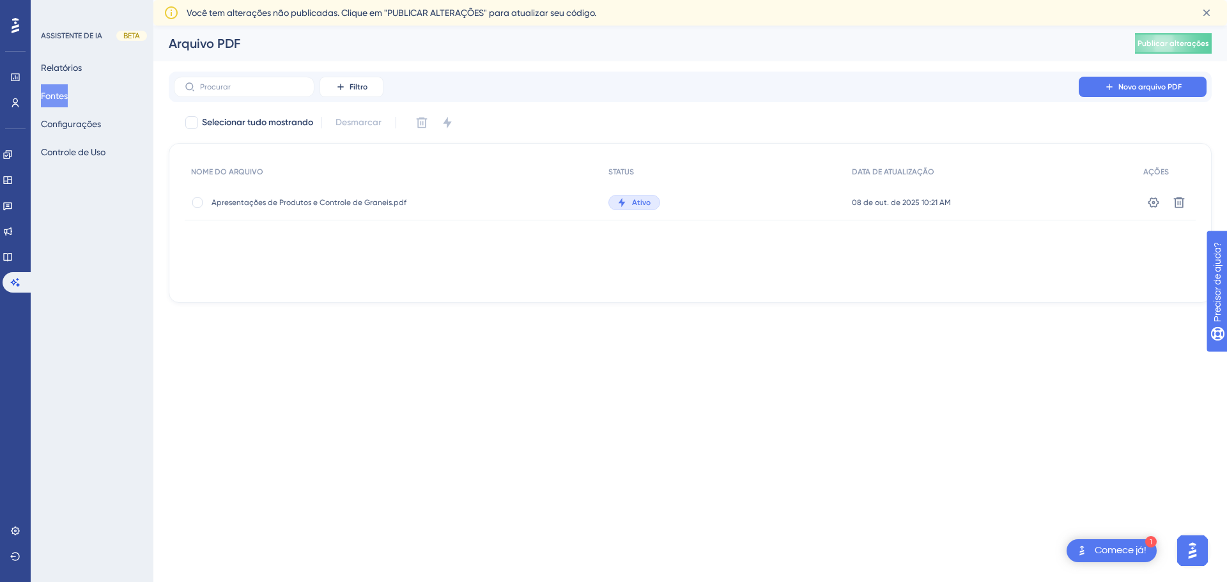
click at [1195, 552] on img "Abra o iniciador do assistente de IA" at bounding box center [1192, 550] width 23 height 23
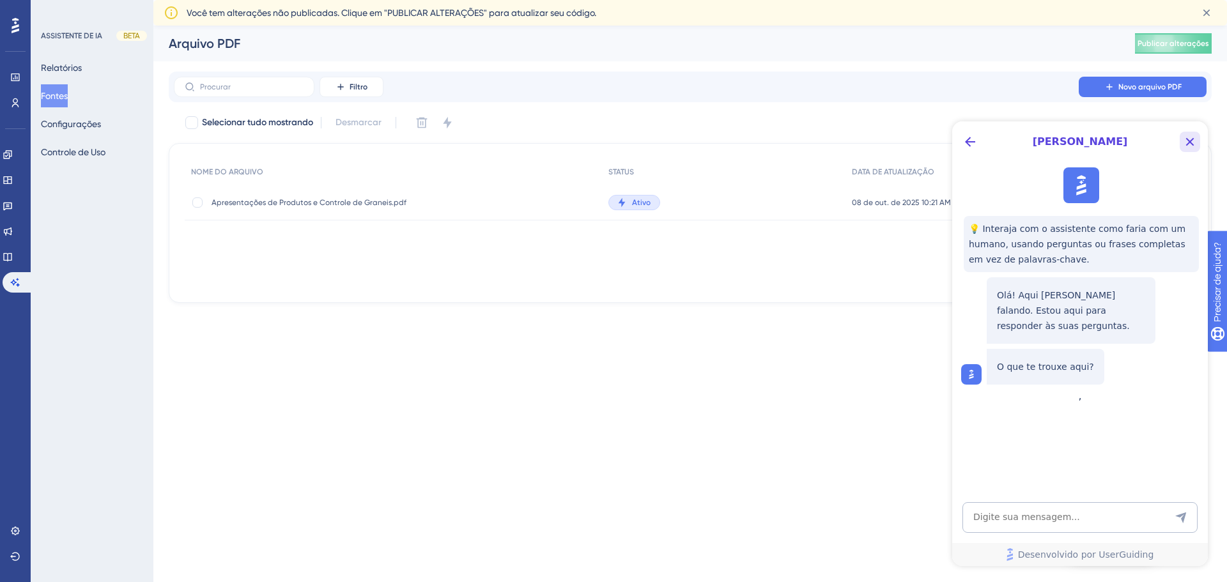
click at [1189, 147] on icon "Botão Fechar" at bounding box center [1189, 141] width 15 height 15
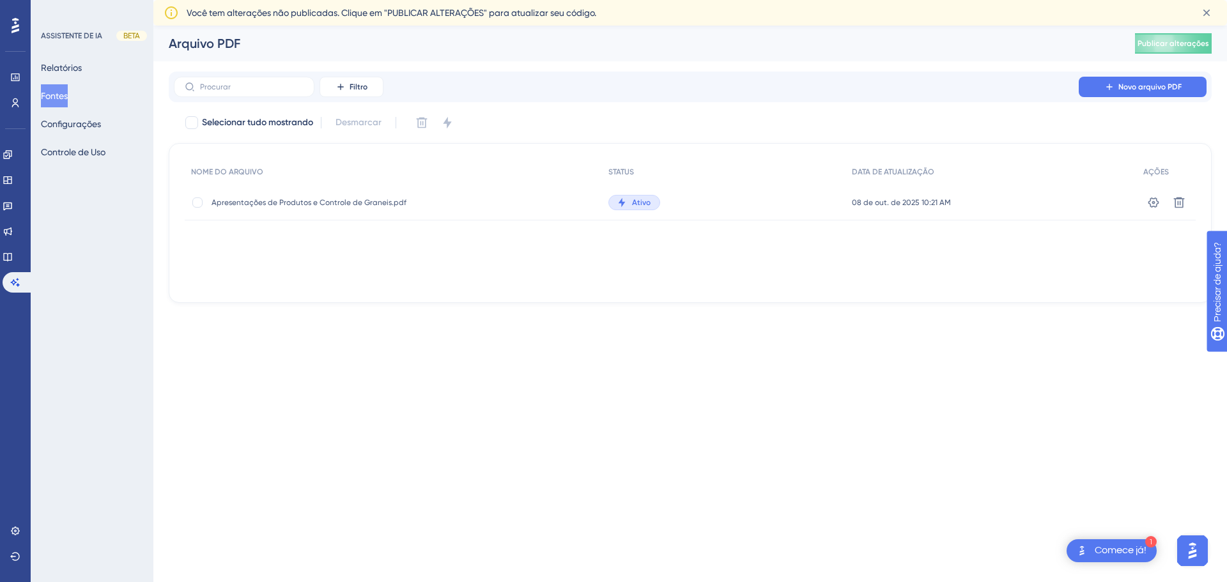
click at [1115, 548] on font "Comece já!" at bounding box center [1121, 550] width 52 height 10
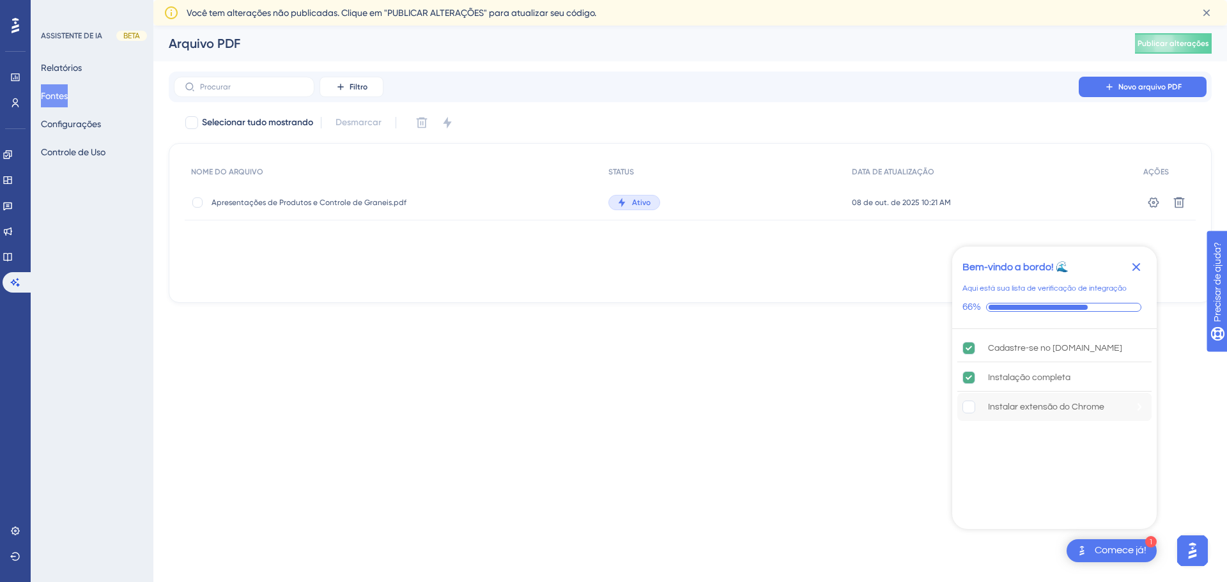
click at [1009, 407] on font "Instalar extensão do Chrome" at bounding box center [1046, 407] width 116 height 9
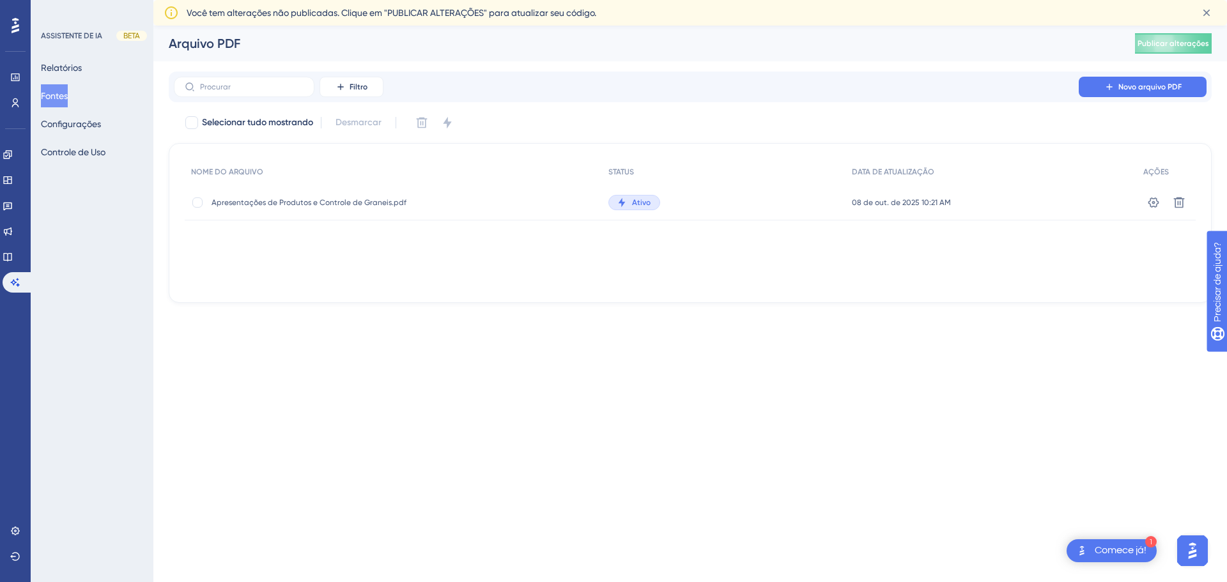
click at [1104, 540] on div "1 Comece já!" at bounding box center [1112, 550] width 90 height 23
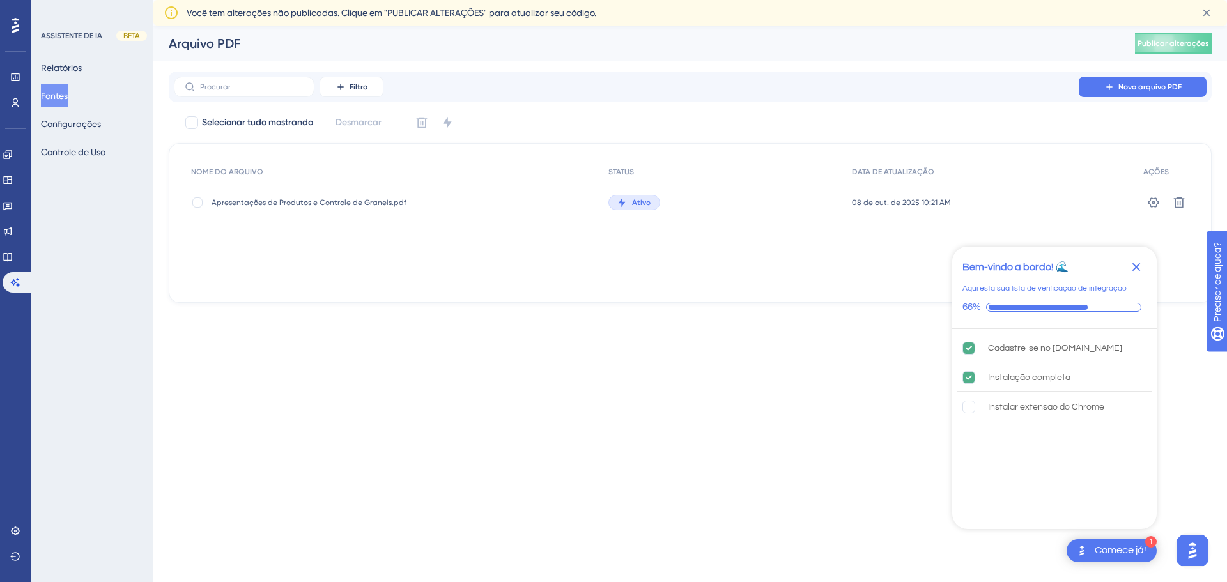
click at [794, 0] on html "1 Comece [PERSON_NAME]! Bem-vindo a bordo! 🌊 Aqui está sua lista de verificação…" at bounding box center [613, 0] width 1227 height 0
click at [803, 0] on html "1 Comece [PERSON_NAME]! Bem-vindo a bordo! 🌊 Aqui está sua lista de verificação…" at bounding box center [613, 0] width 1227 height 0
